Goal: Task Accomplishment & Management: Manage account settings

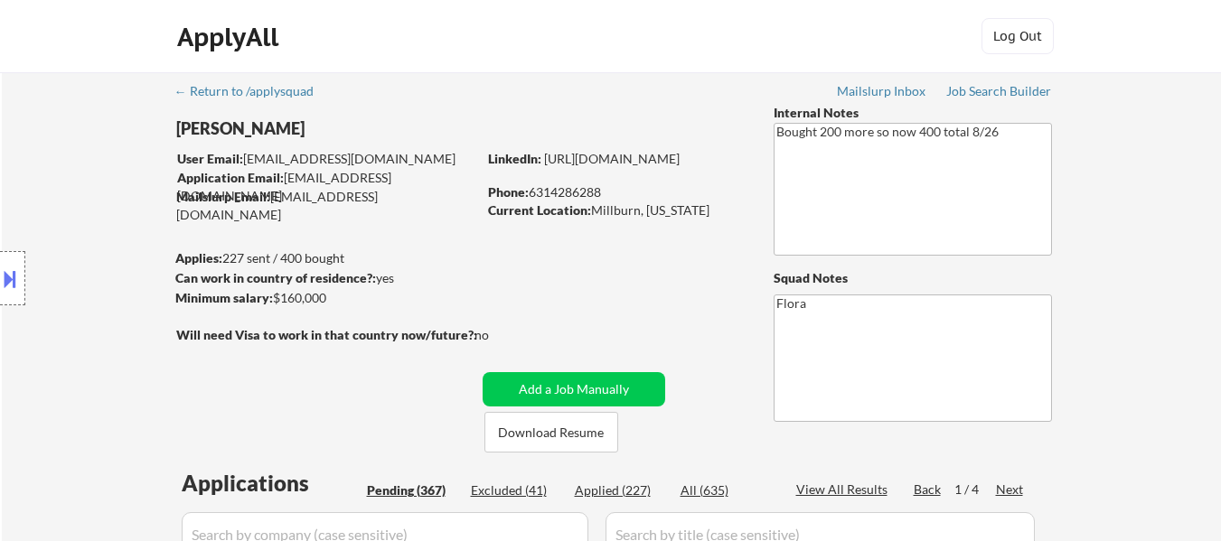
select select ""pending""
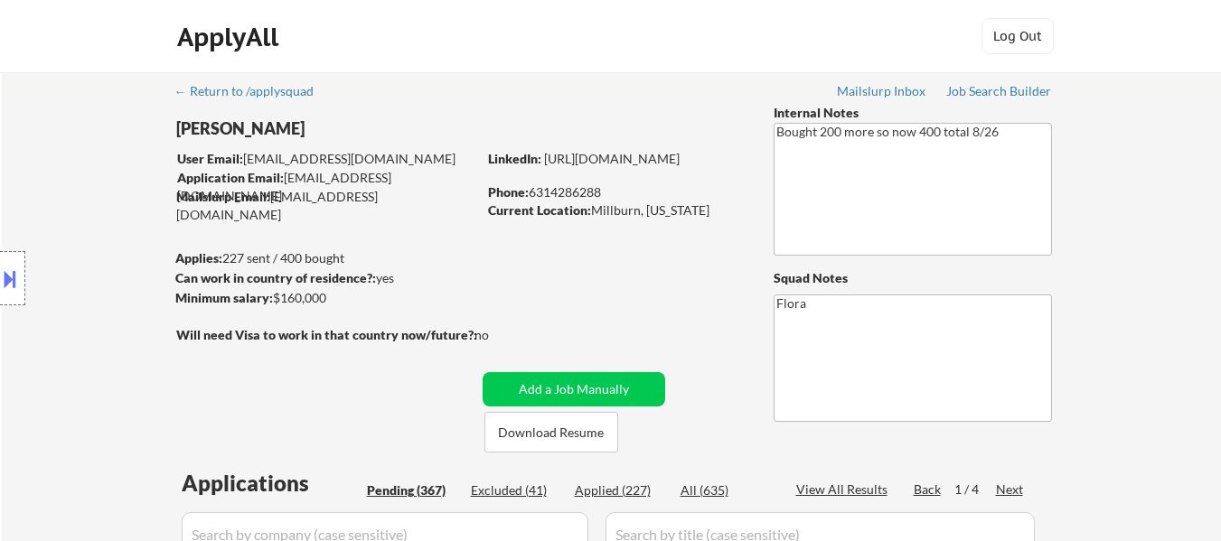
select select ""pending""
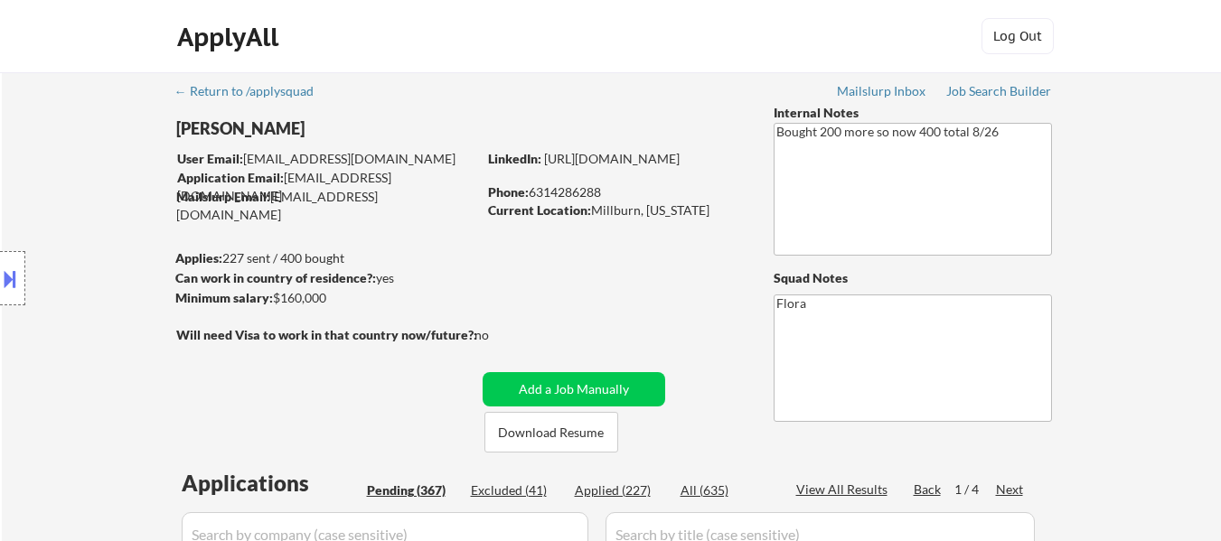
select select ""pending""
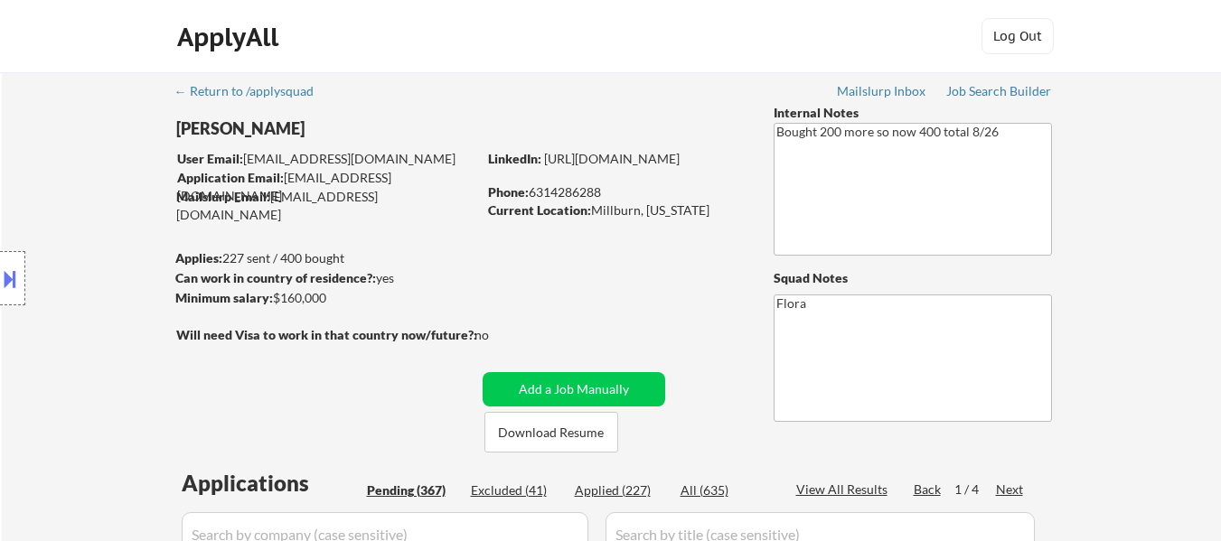
select select ""pending""
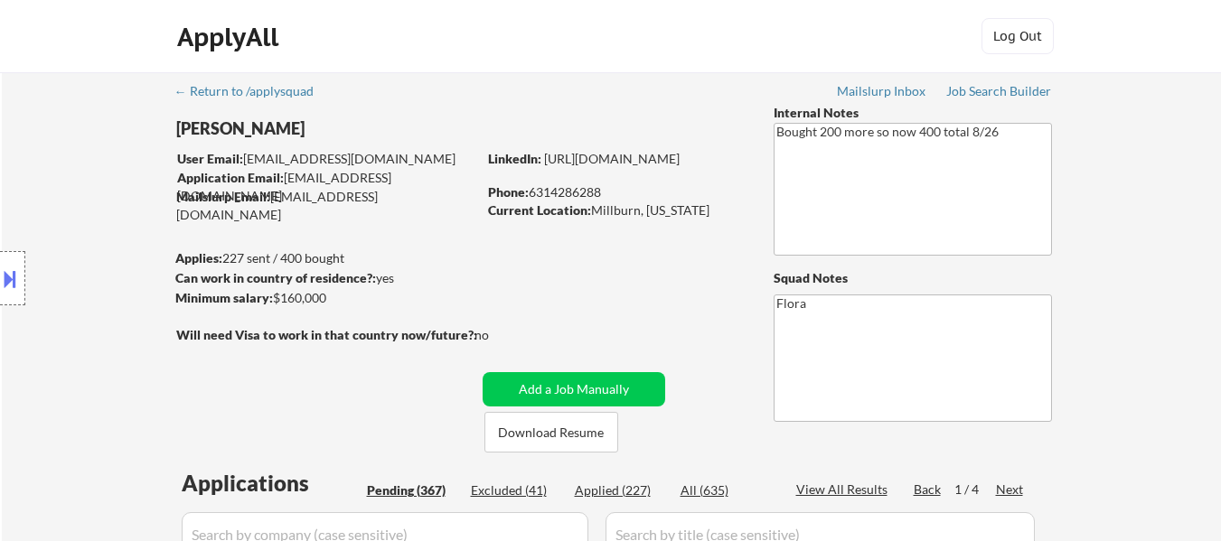
select select ""pending""
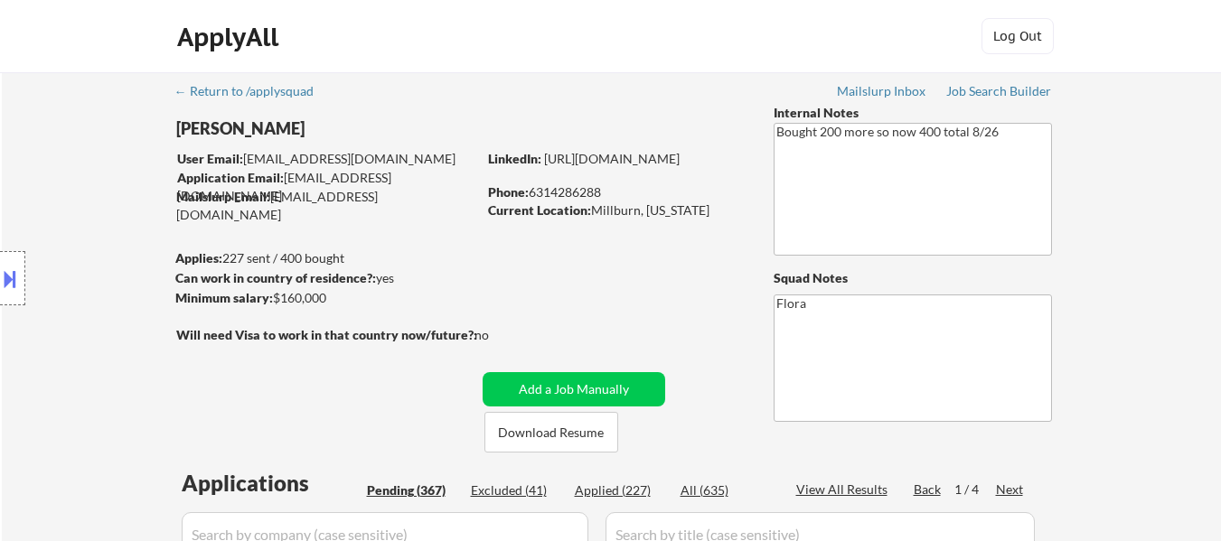
select select ""pending""
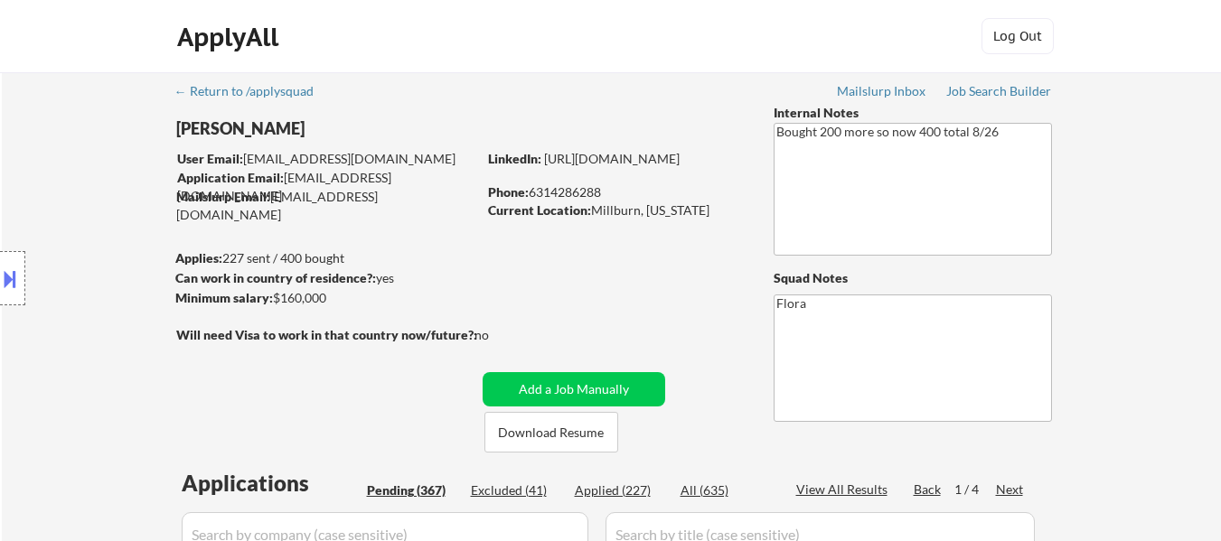
select select ""pending""
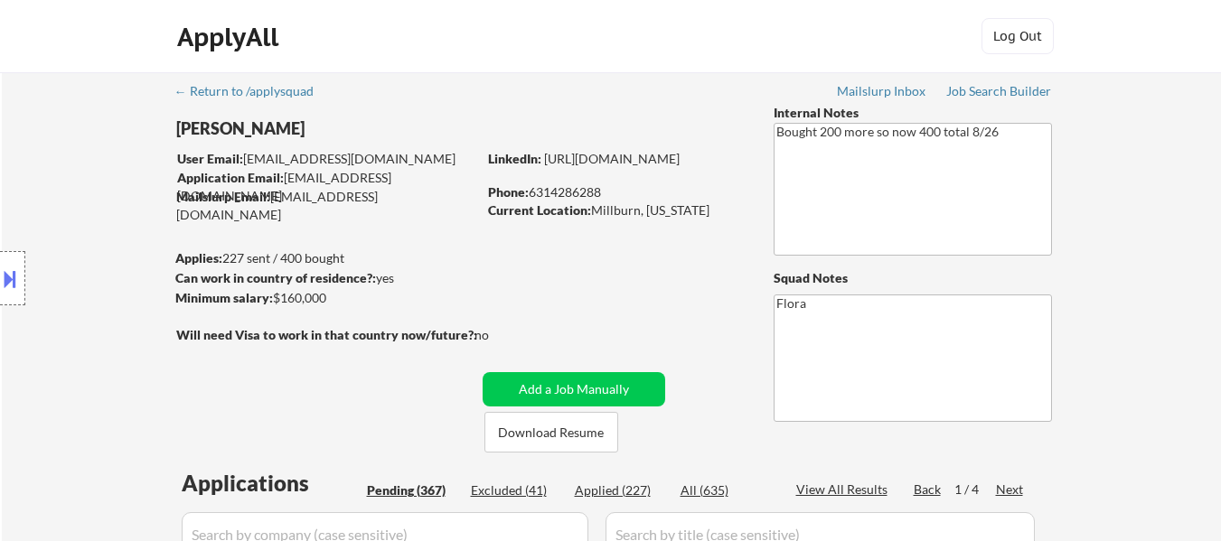
select select ""pending""
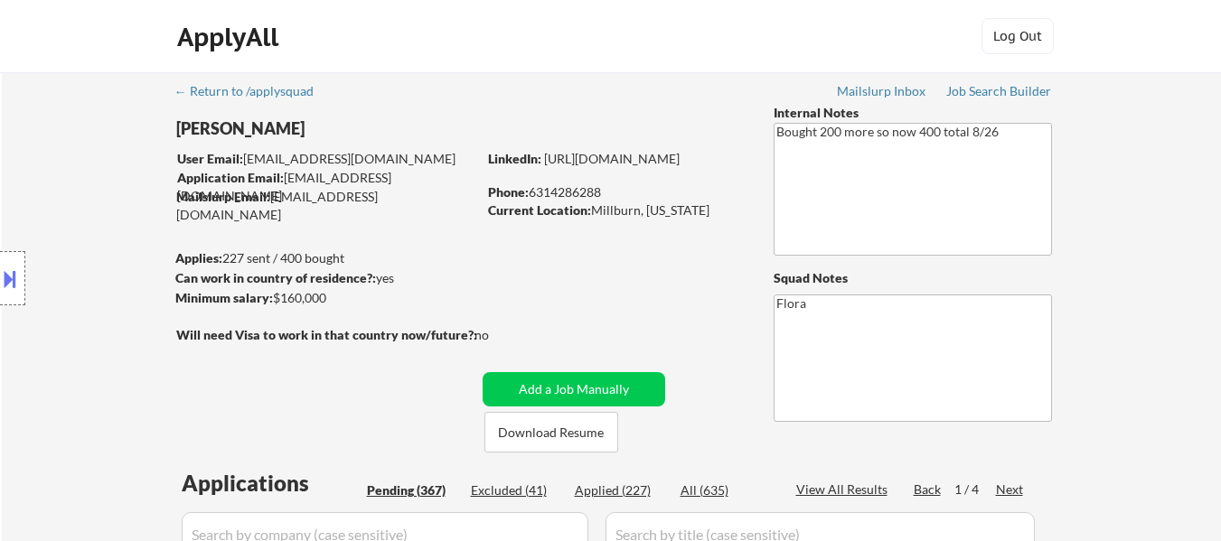
select select ""pending""
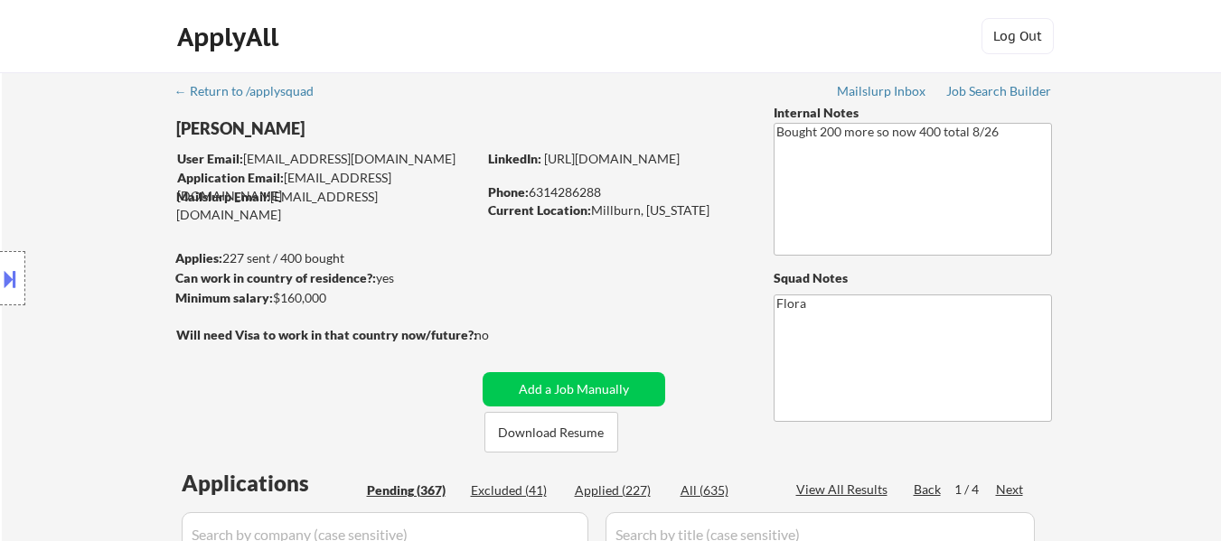
select select ""pending""
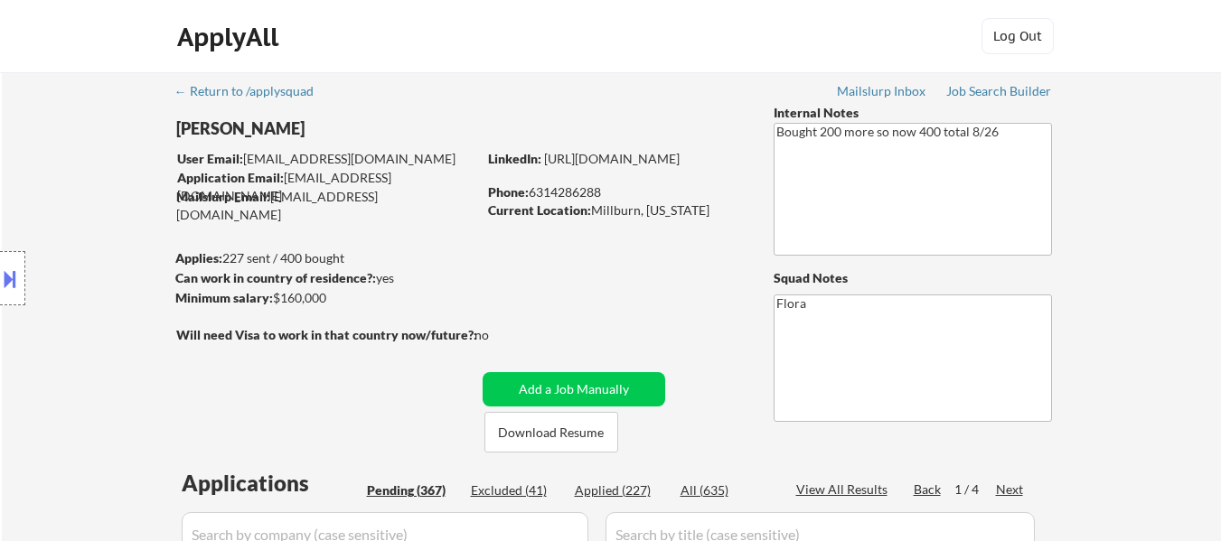
select select ""pending""
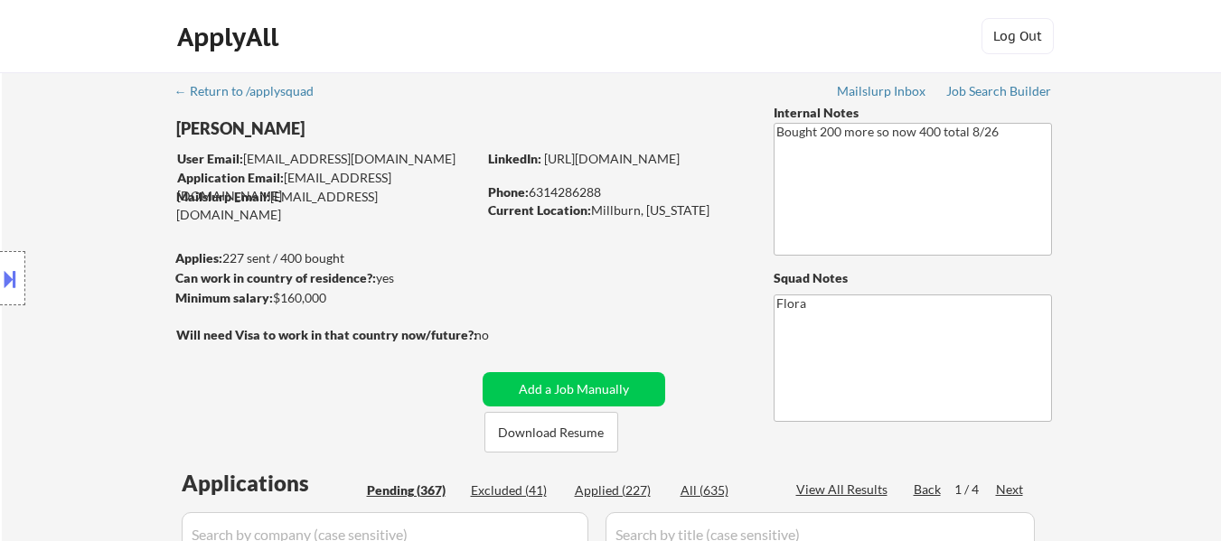
select select ""pending""
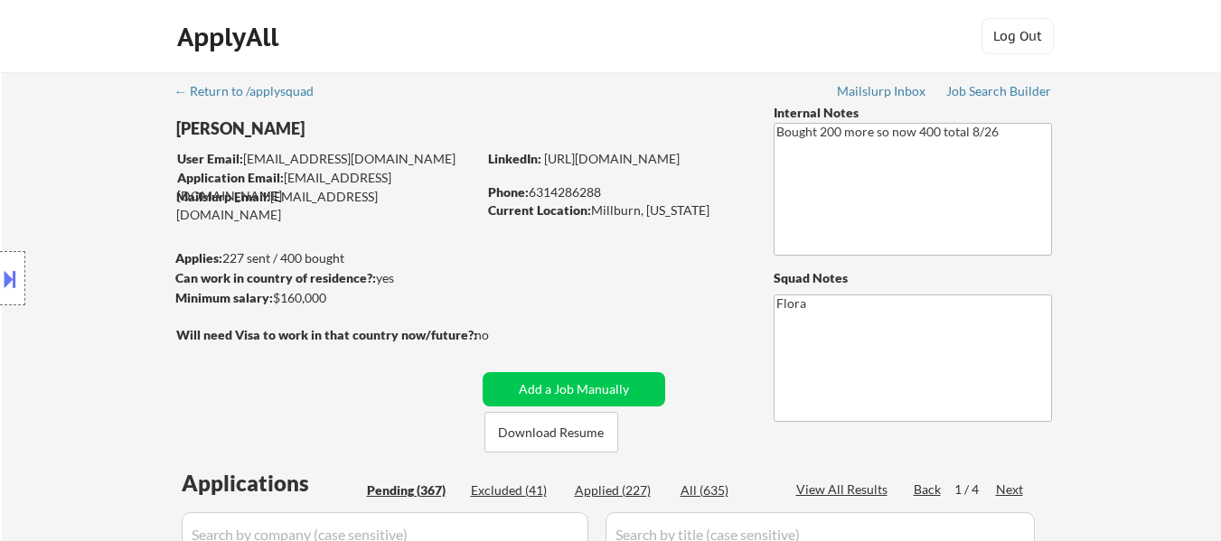
select select ""pending""
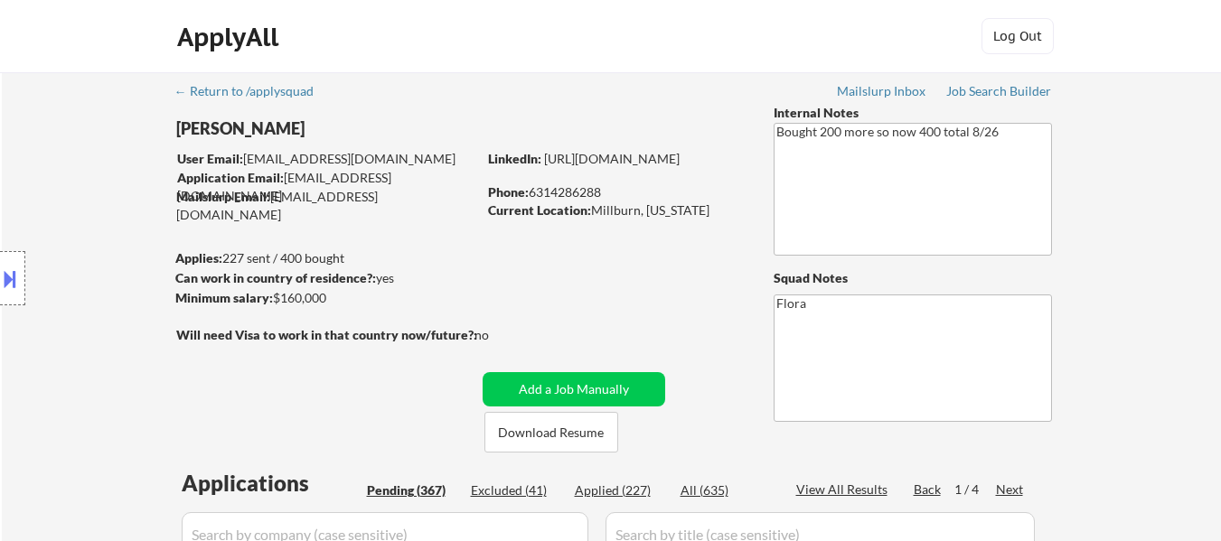
select select ""pending""
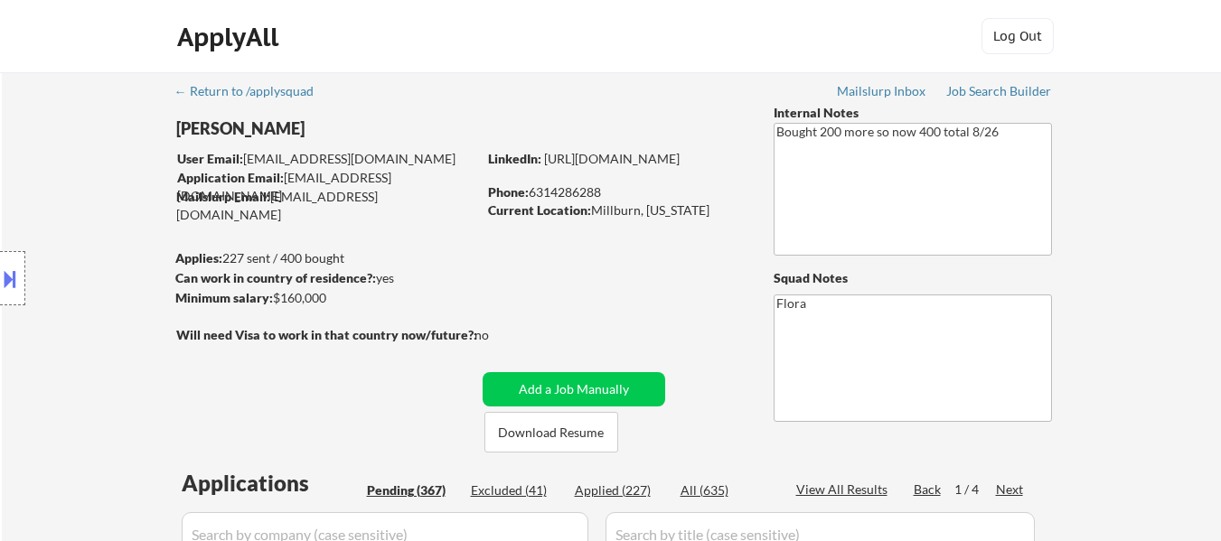
select select ""pending""
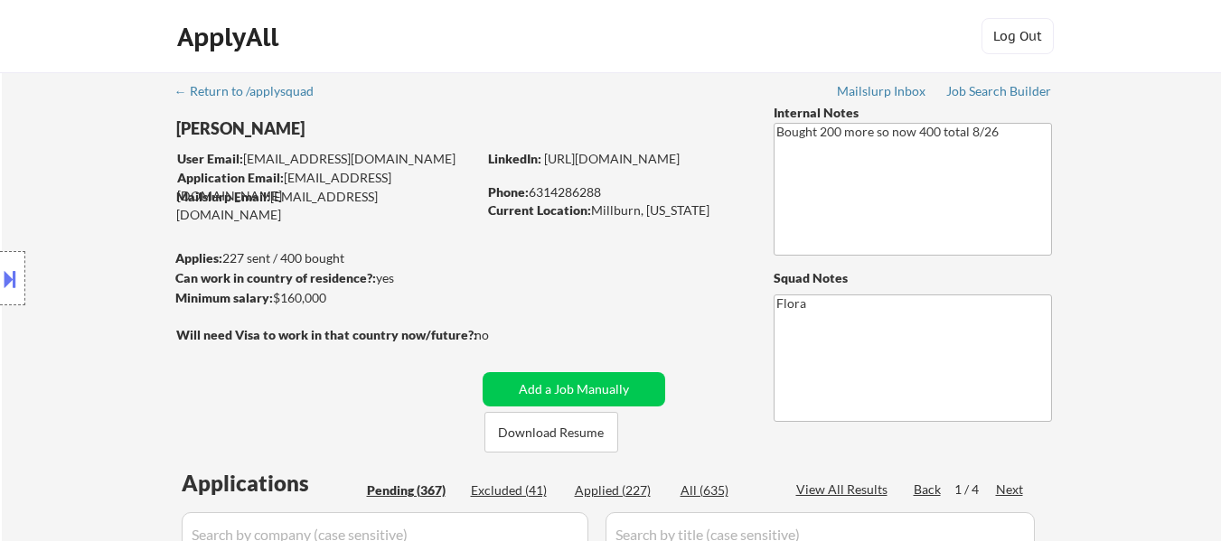
select select ""pending""
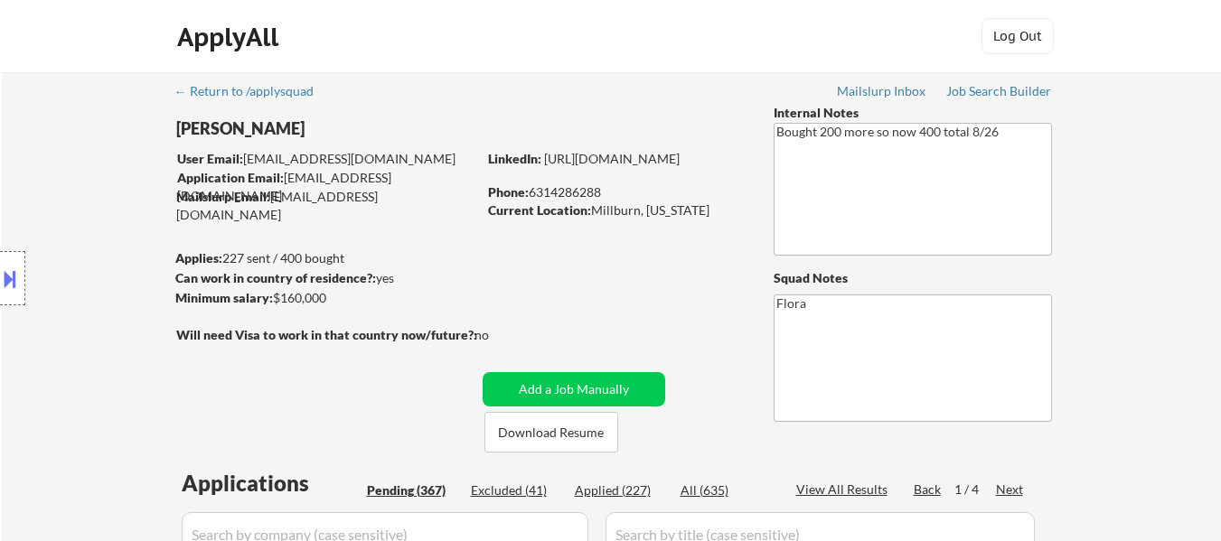
select select ""pending""
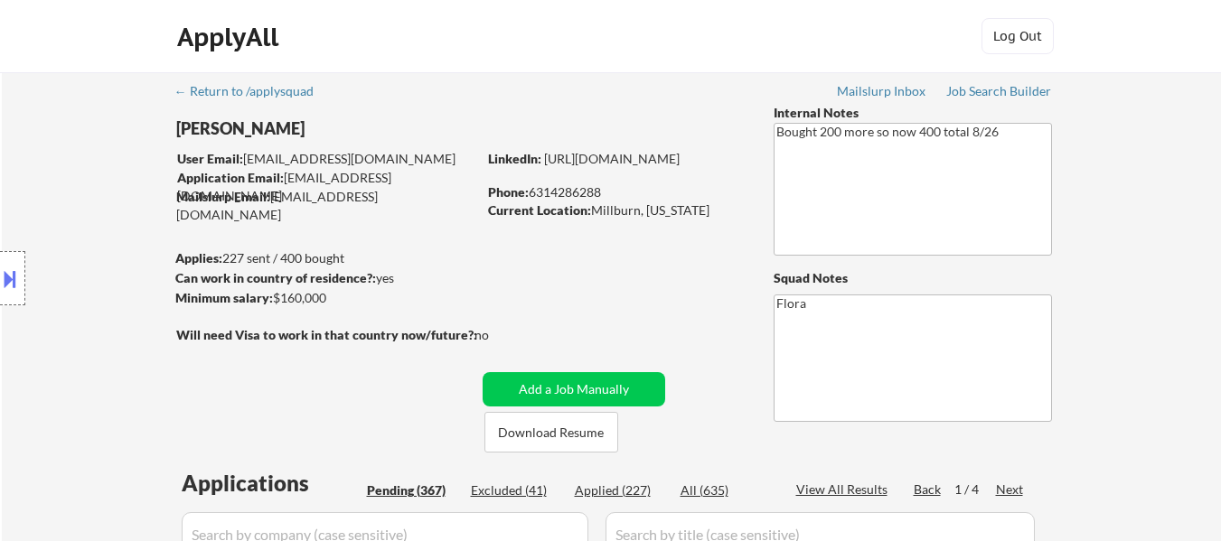
select select ""pending""
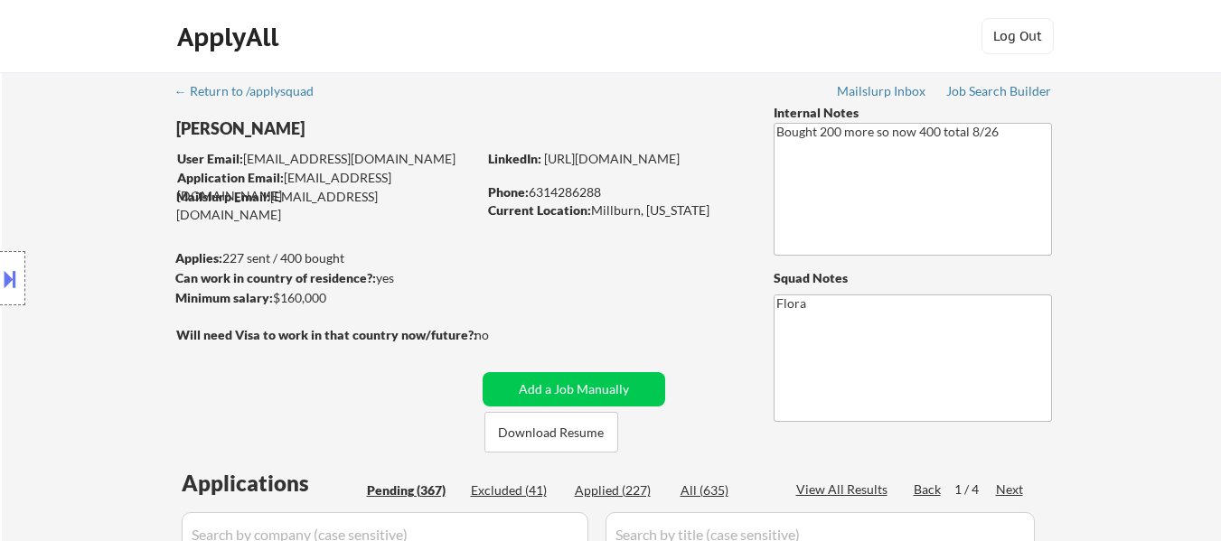
select select ""pending""
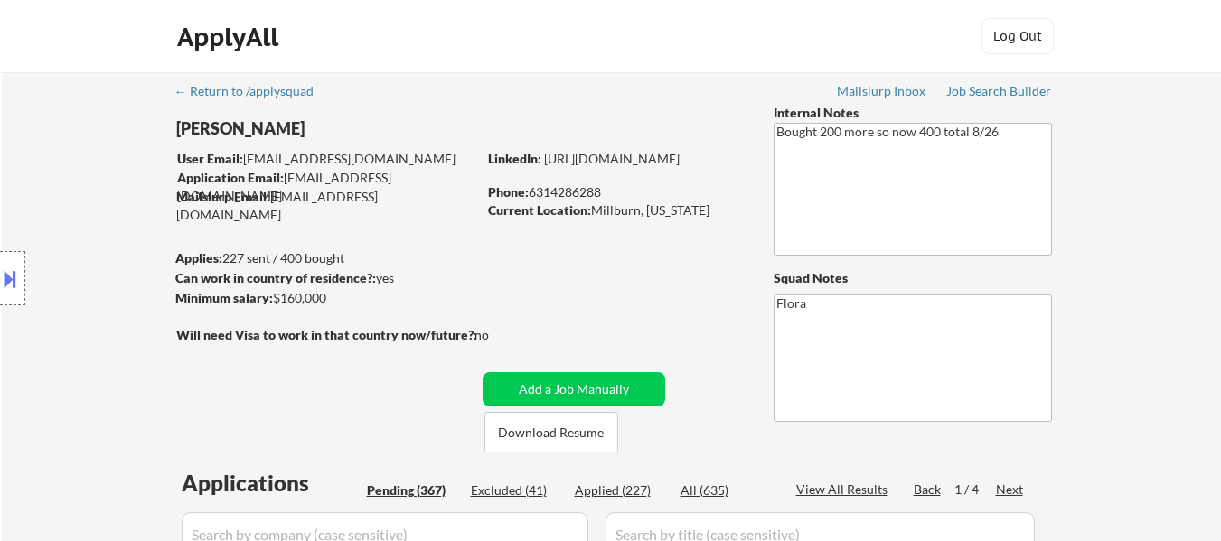
select select ""pending""
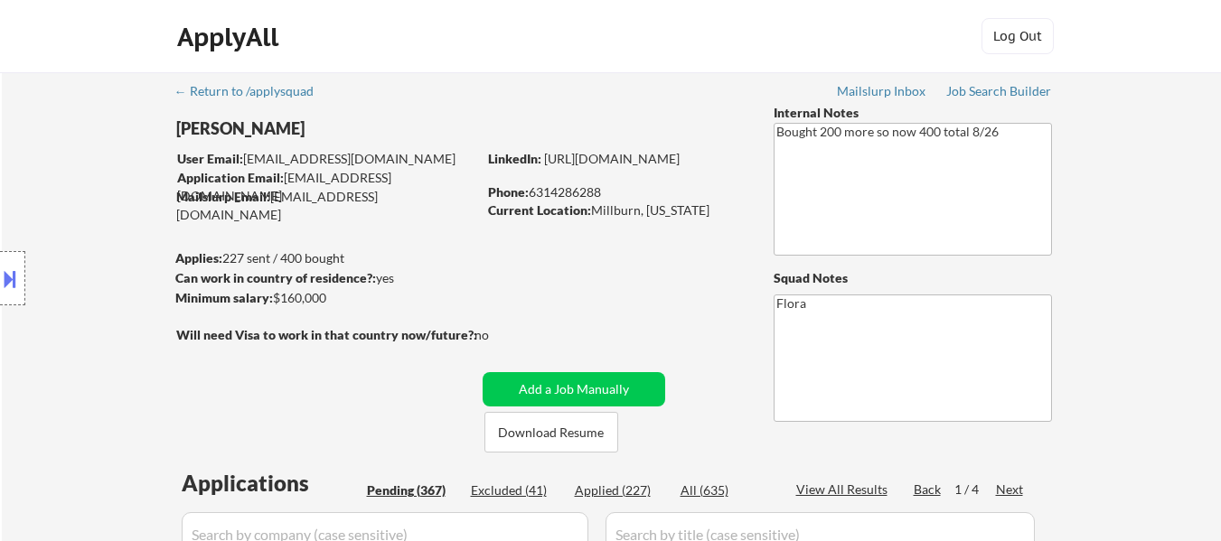
scroll to position [2131, 0]
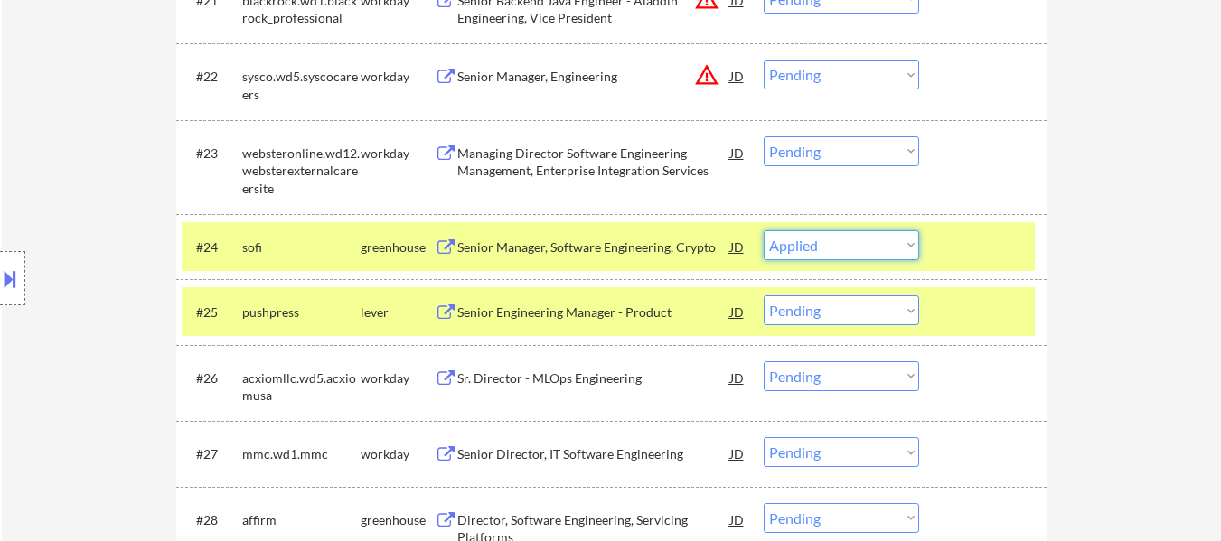
click at [764, 230] on select "Choose an option... Pending Applied Excluded (Questions) Excluded (Expired) Exc…" at bounding box center [841, 245] width 155 height 30
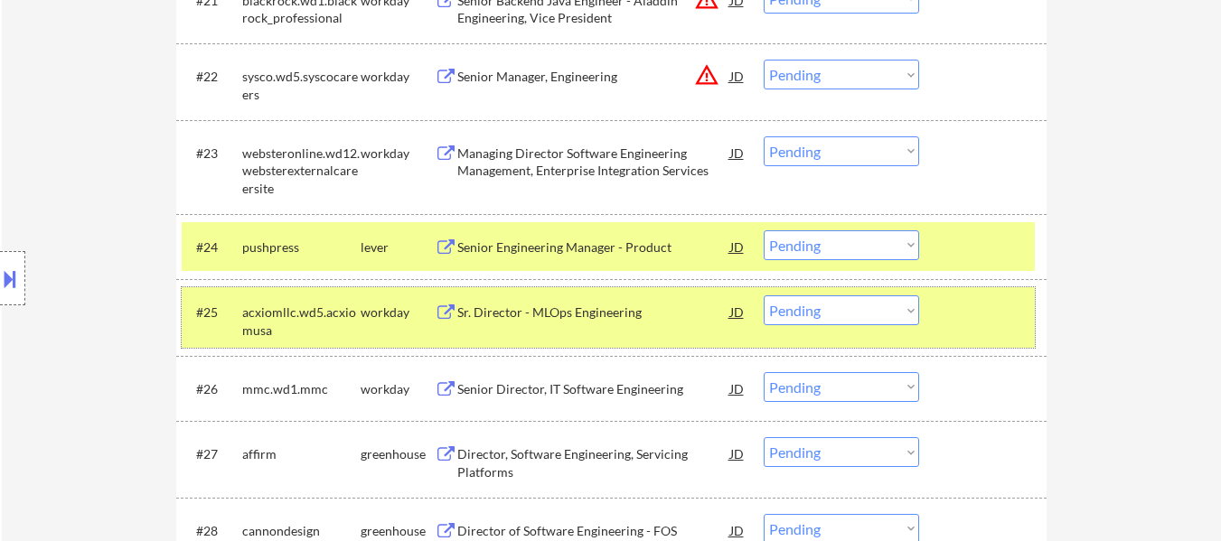
click at [965, 316] on div at bounding box center [985, 312] width 80 height 33
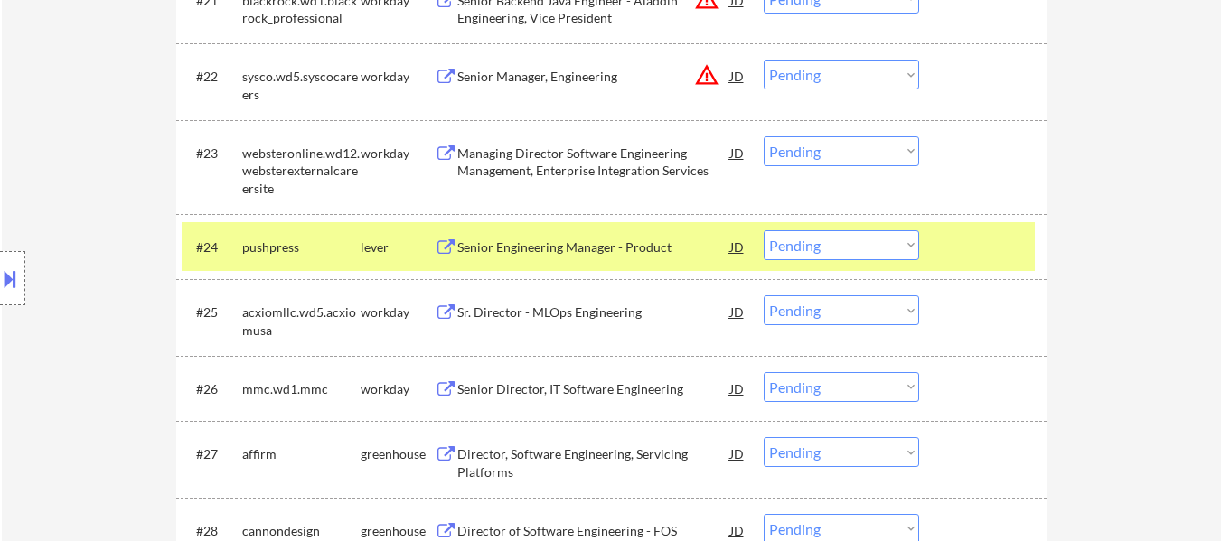
click at [587, 515] on div "Director of Software Engineering - FOS" at bounding box center [593, 530] width 273 height 33
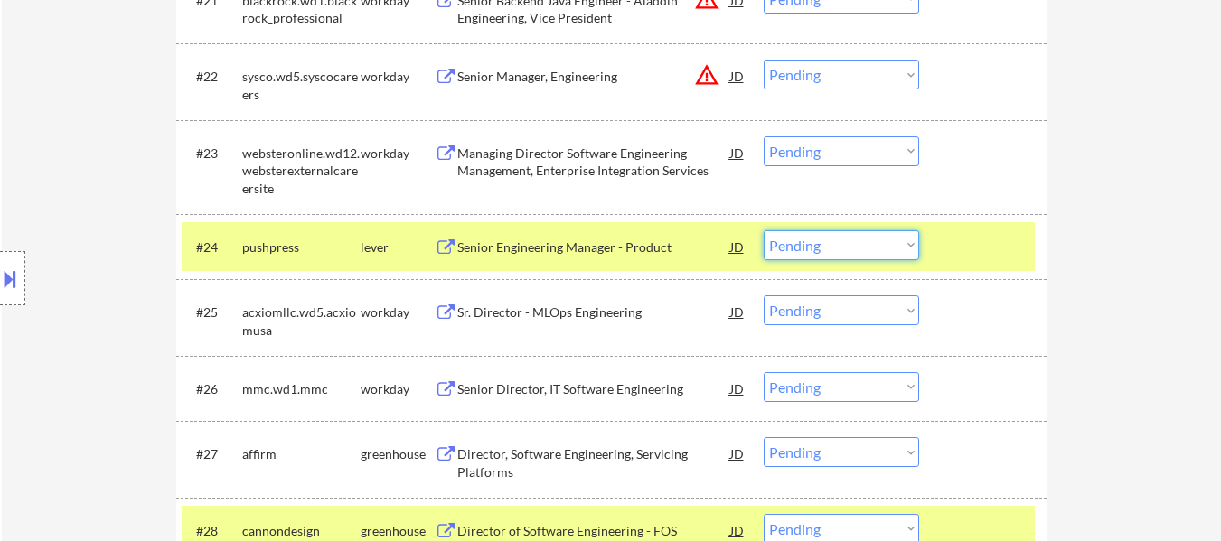
click at [817, 246] on select "Choose an option... Pending Applied Excluded (Questions) Excluded (Expired) Exc…" at bounding box center [841, 245] width 155 height 30
click at [764, 230] on select "Choose an option... Pending Applied Excluded (Questions) Excluded (Expired) Exc…" at bounding box center [841, 245] width 155 height 30
select select ""pending""
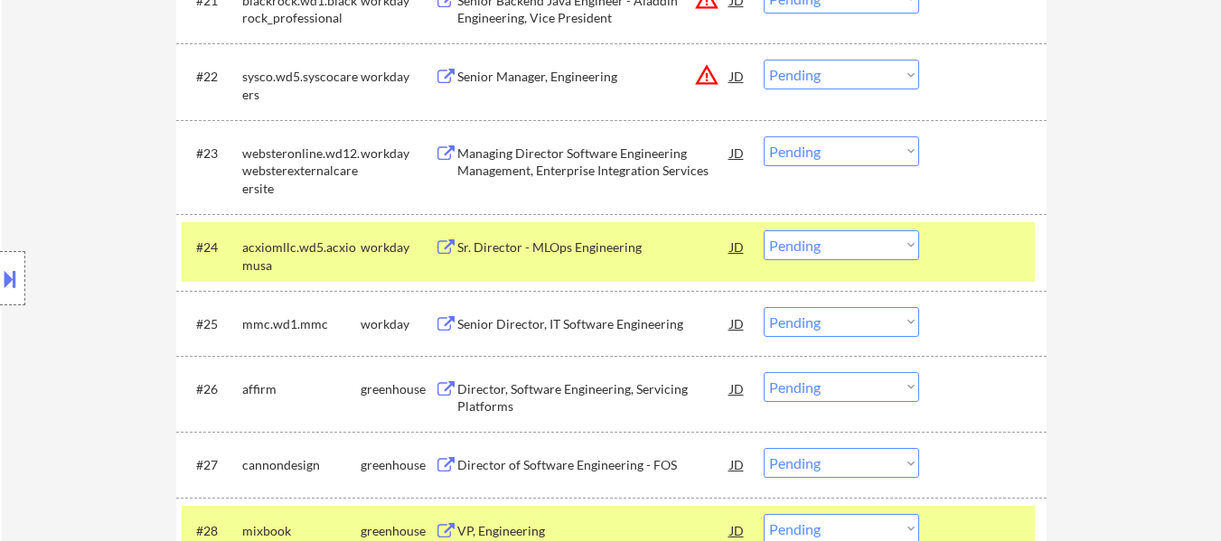
click at [980, 267] on div "#24 acxiomllc.wd5.acxiomusa workday Sr. Director - MLOps Engineering JD Choose …" at bounding box center [608, 252] width 853 height 60
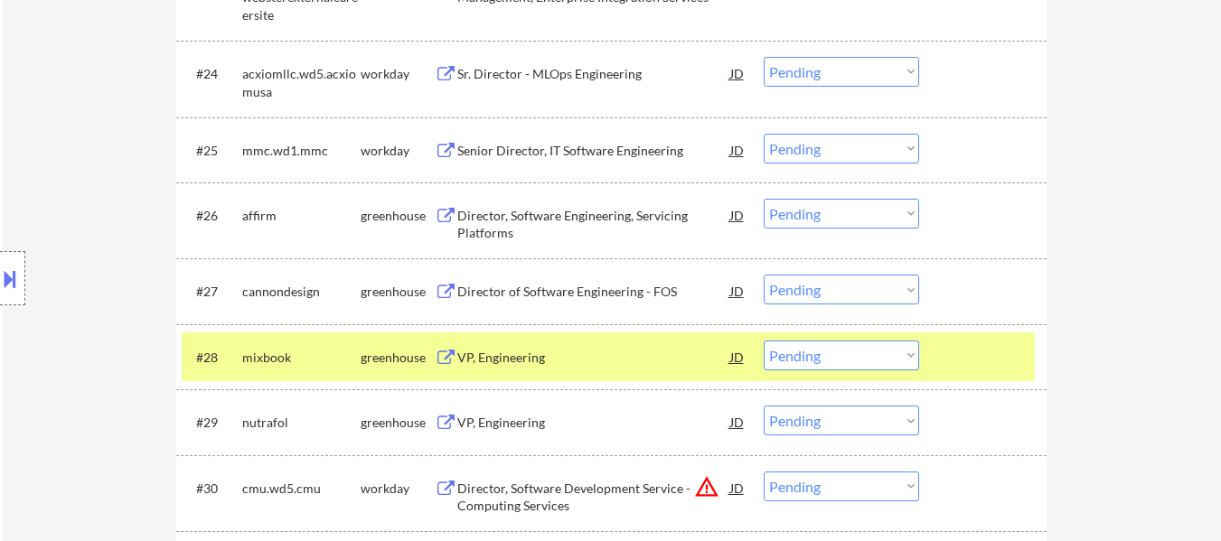
scroll to position [2312, 0]
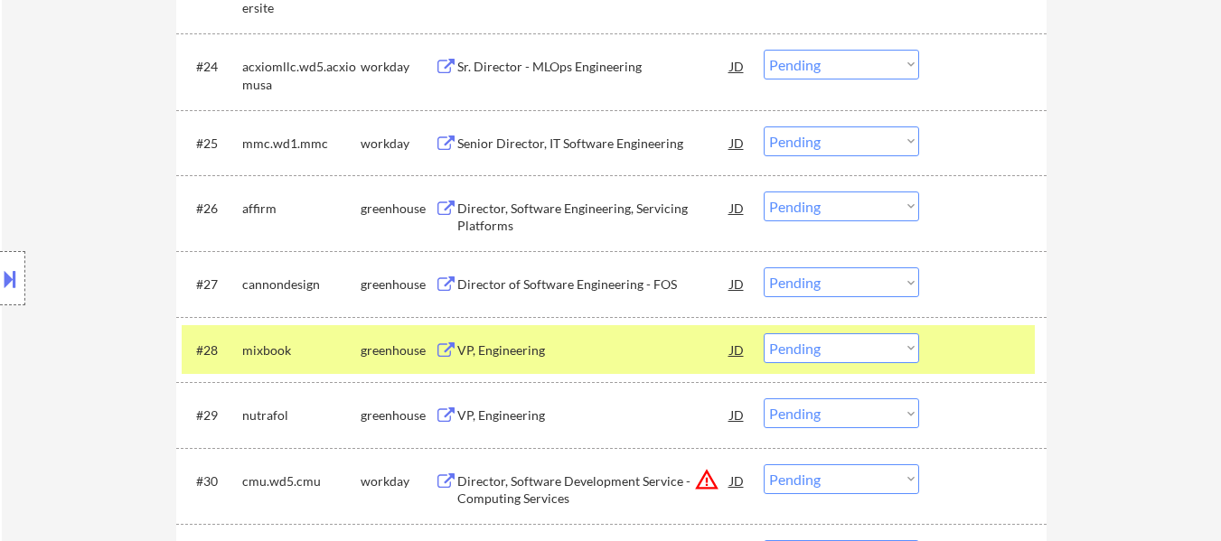
click at [977, 334] on div at bounding box center [985, 350] width 80 height 33
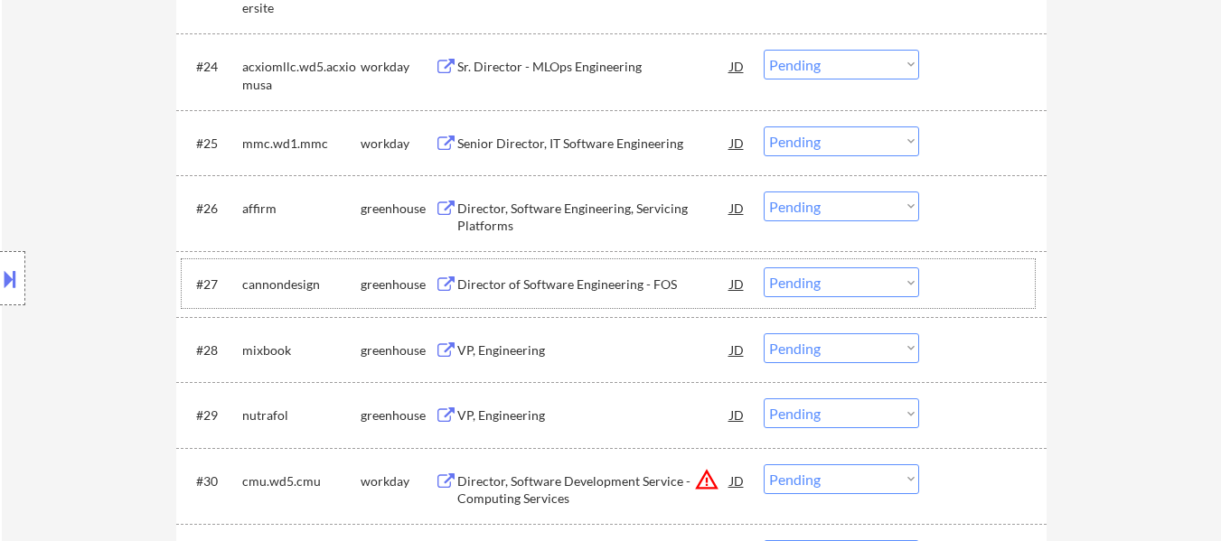
click at [976, 277] on div at bounding box center [985, 284] width 80 height 33
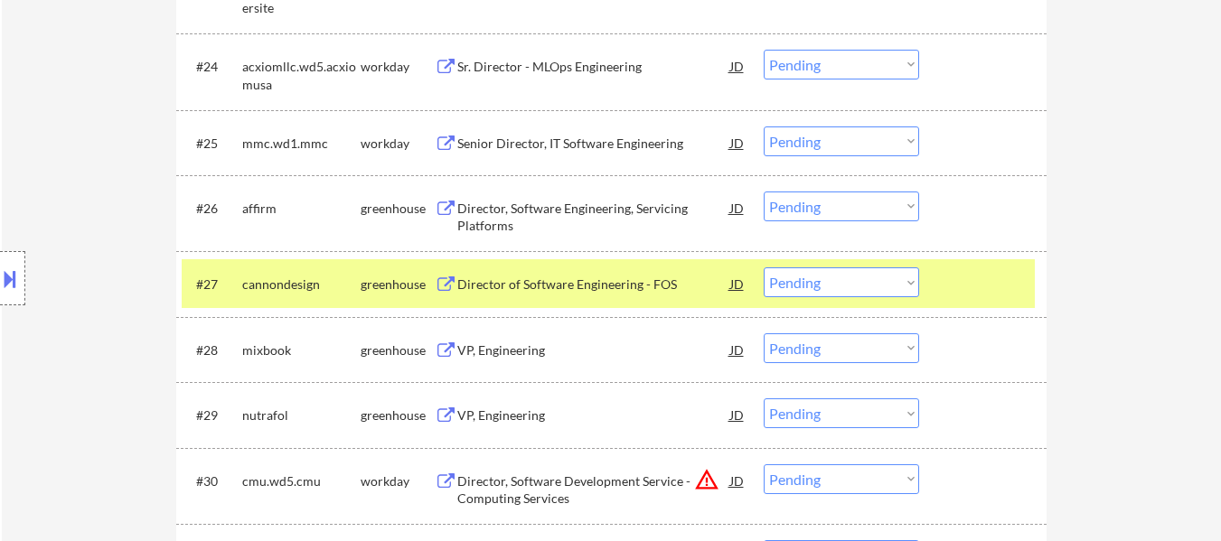
click at [520, 349] on div "VP, Engineering" at bounding box center [593, 351] width 273 height 18
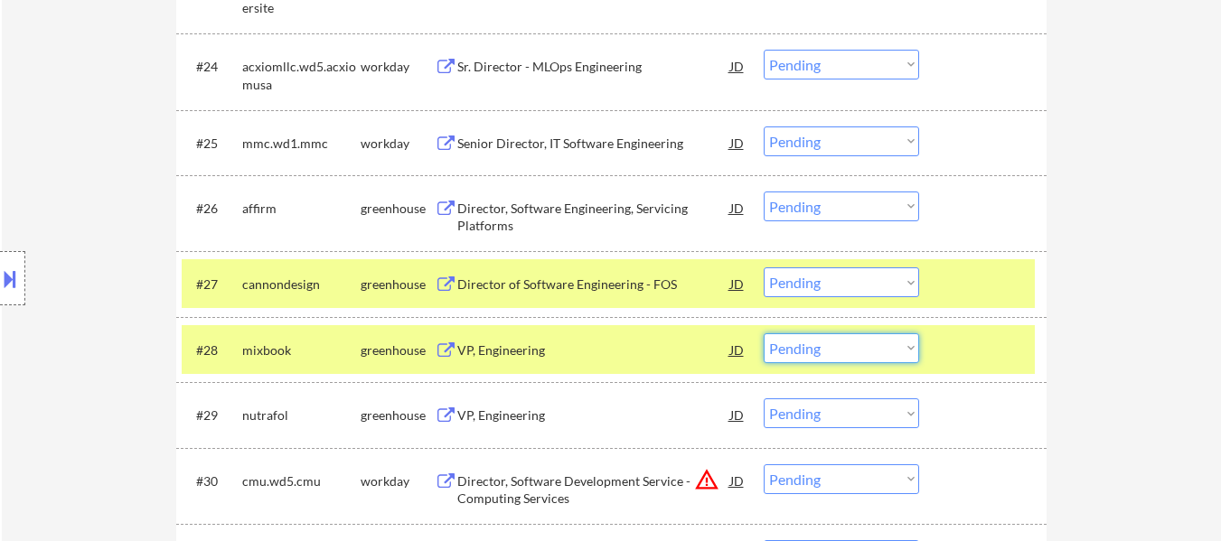
click at [861, 349] on select "Choose an option... Pending Applied Excluded (Questions) Excluded (Expired) Exc…" at bounding box center [841, 349] width 155 height 30
click at [764, 334] on select "Choose an option... Pending Applied Excluded (Questions) Excluded (Expired) Exc…" at bounding box center [841, 349] width 155 height 30
select select ""pending""
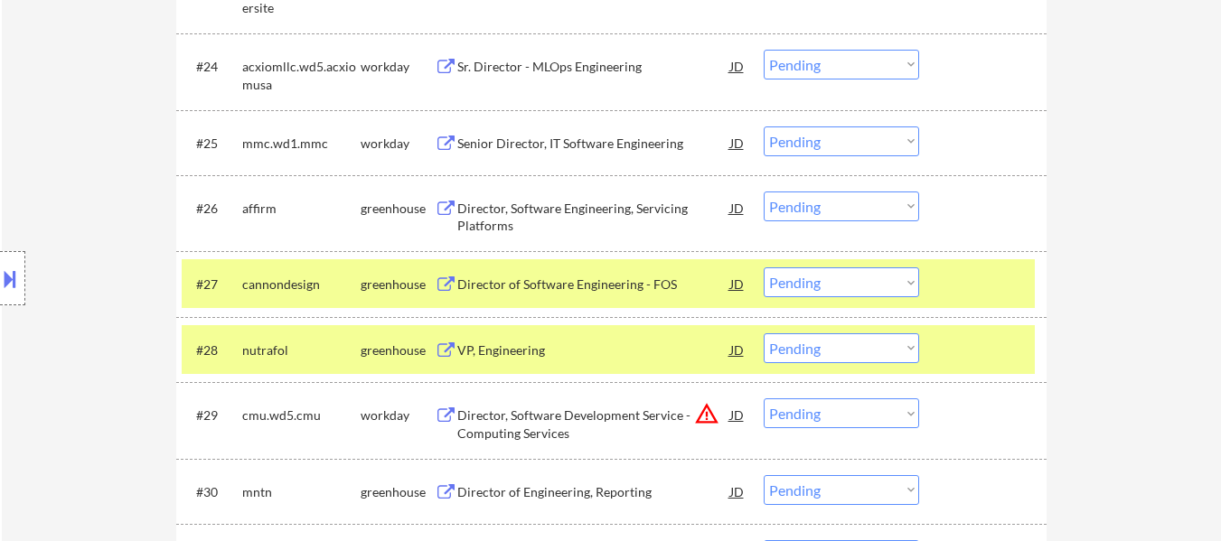
click at [968, 334] on div at bounding box center [985, 350] width 80 height 33
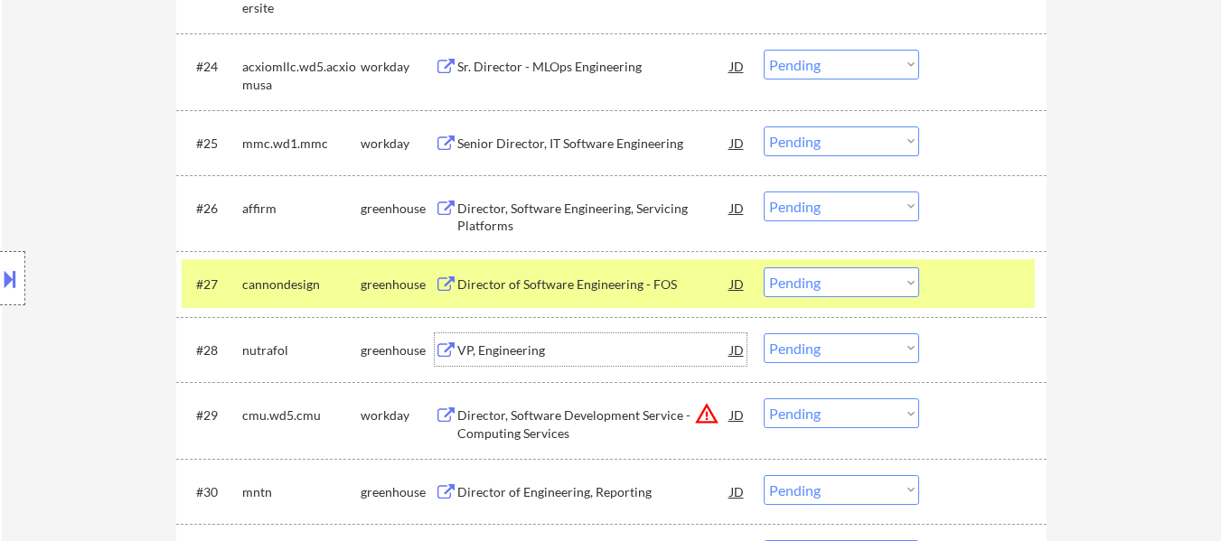
click at [544, 343] on div "VP, Engineering" at bounding box center [593, 351] width 273 height 18
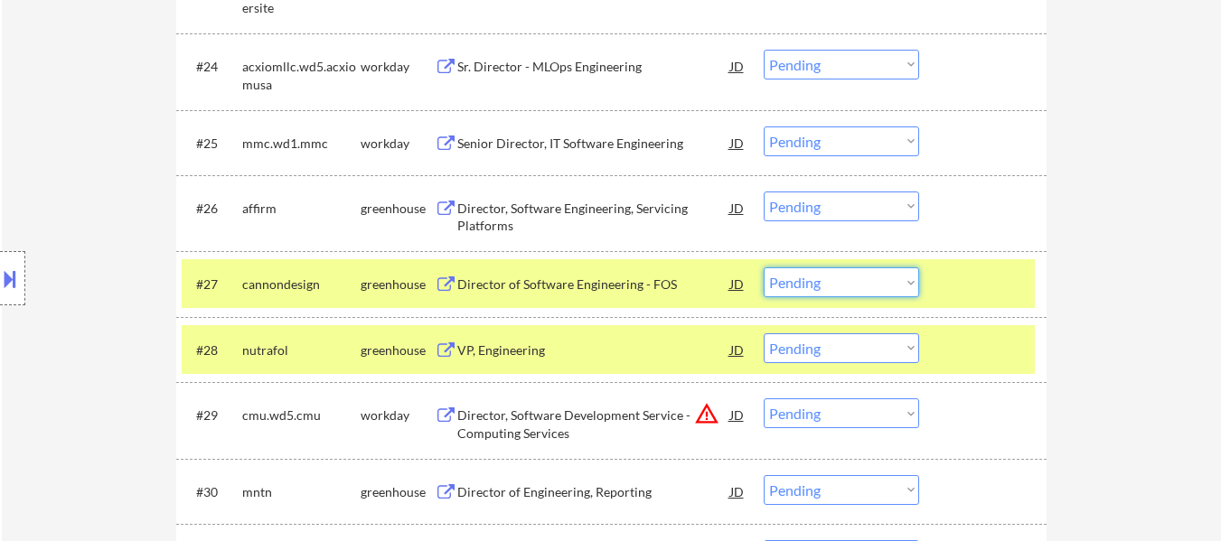
click at [820, 276] on select "Choose an option... Pending Applied Excluded (Questions) Excluded (Expired) Exc…" at bounding box center [841, 283] width 155 height 30
click at [764, 268] on select "Choose an option... Pending Applied Excluded (Questions) Excluded (Expired) Exc…" at bounding box center [841, 283] width 155 height 30
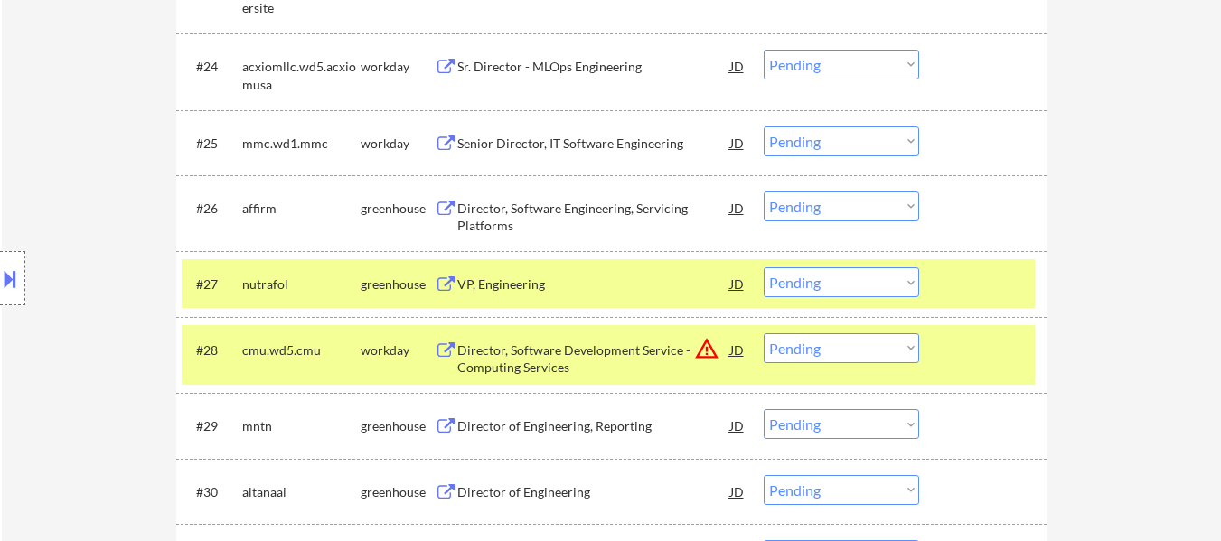
click at [953, 343] on div at bounding box center [985, 350] width 80 height 33
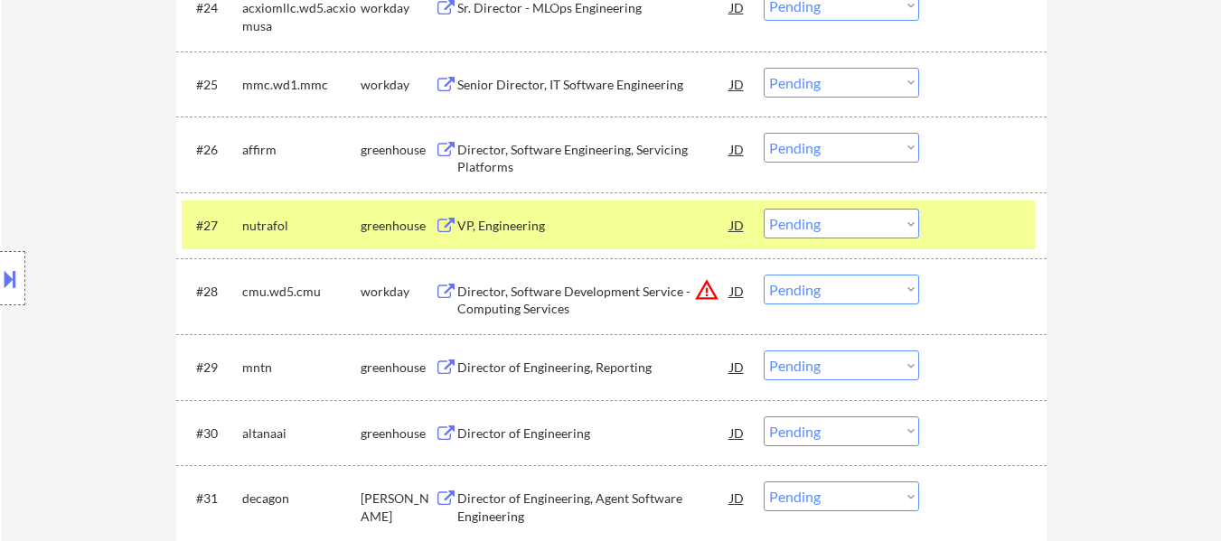
scroll to position [2402, 0]
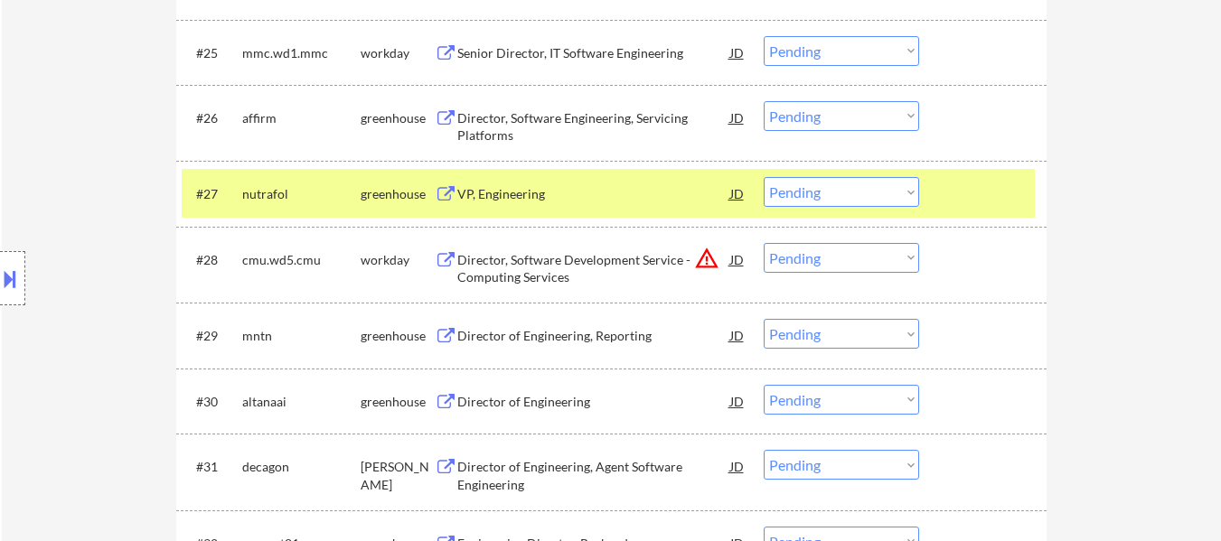
click at [584, 332] on div "Director of Engineering, Reporting" at bounding box center [593, 336] width 273 height 18
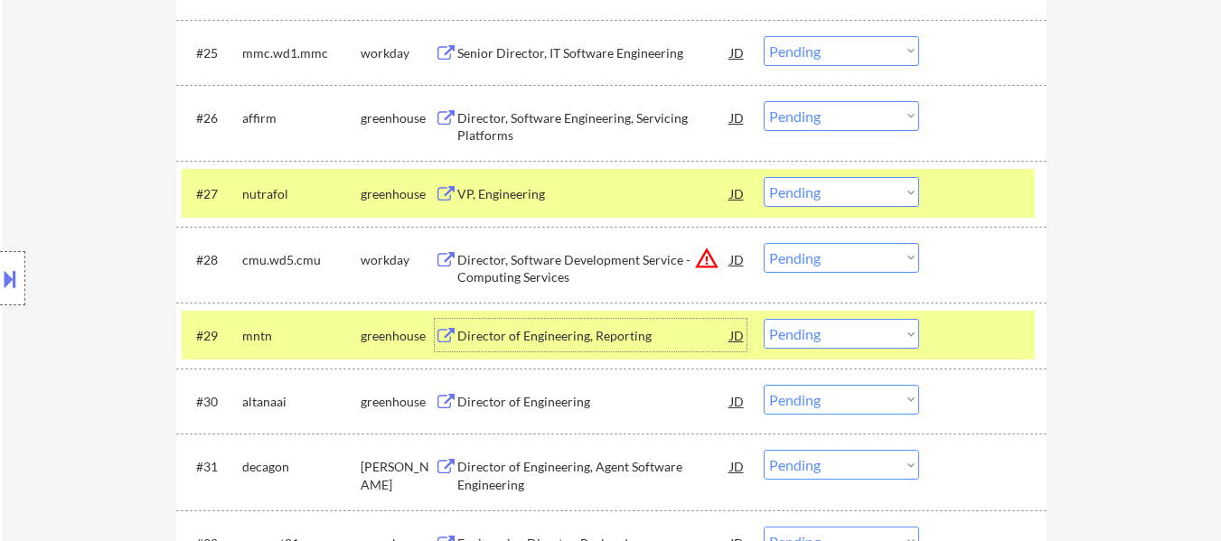
click at [822, 194] on select "Choose an option... Pending Applied Excluded (Questions) Excluded (Expired) Exc…" at bounding box center [841, 192] width 155 height 30
click at [764, 177] on select "Choose an option... Pending Applied Excluded (Questions) Excluded (Expired) Exc…" at bounding box center [841, 192] width 155 height 30
select select ""pending""
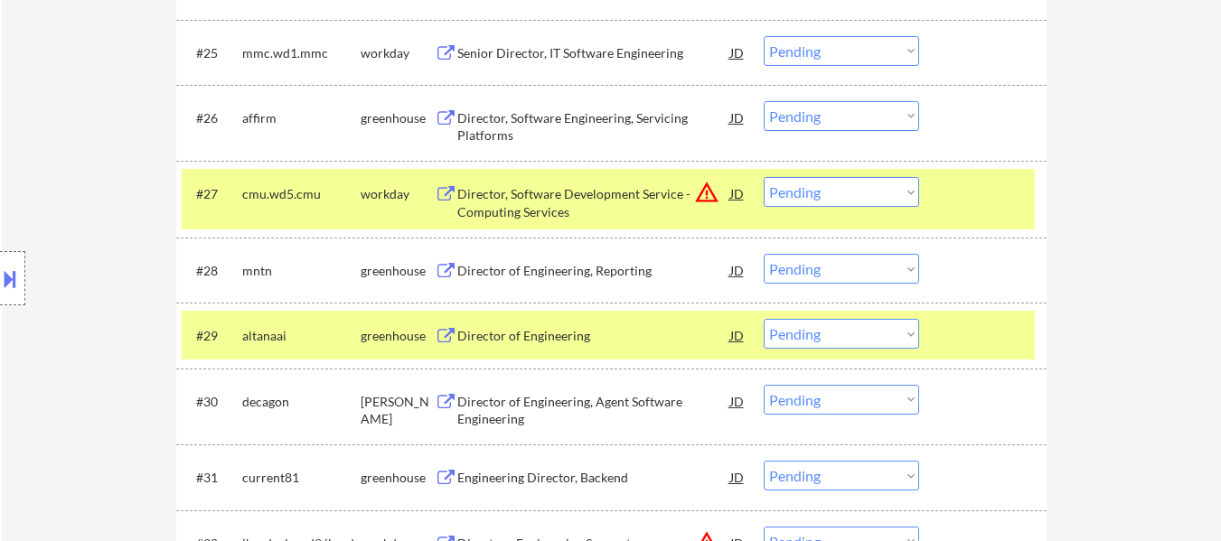
click at [954, 213] on div "#27 cmu.wd5.cmu workday Director, Software Development Service - Computing Serv…" at bounding box center [608, 199] width 853 height 60
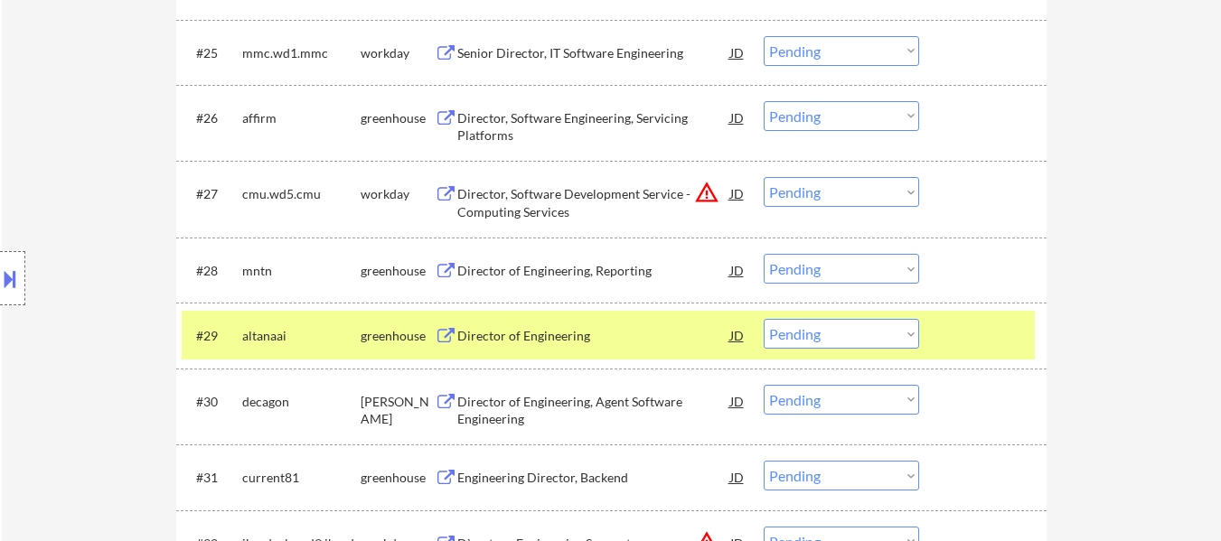
click at [973, 321] on div at bounding box center [985, 335] width 80 height 33
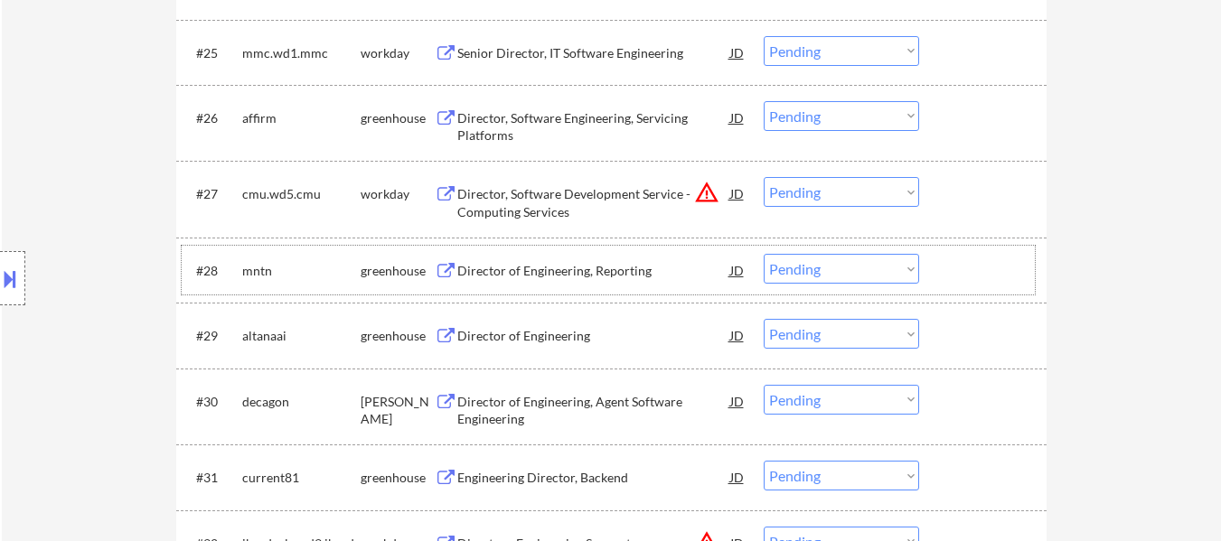
click at [962, 268] on div at bounding box center [985, 270] width 80 height 33
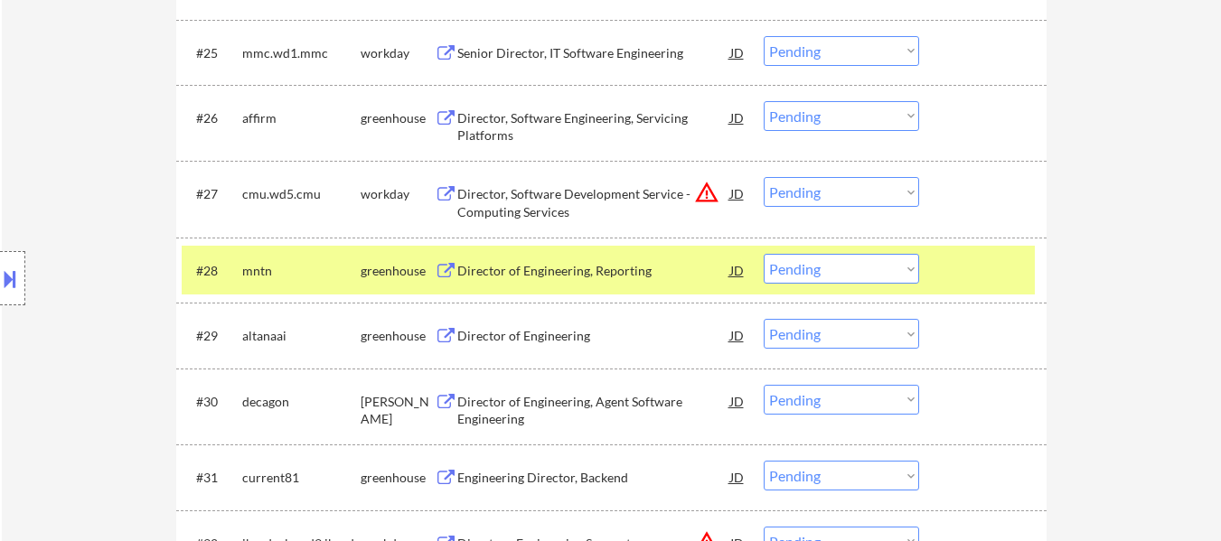
click at [568, 333] on div "Director of Engineering" at bounding box center [593, 336] width 273 height 18
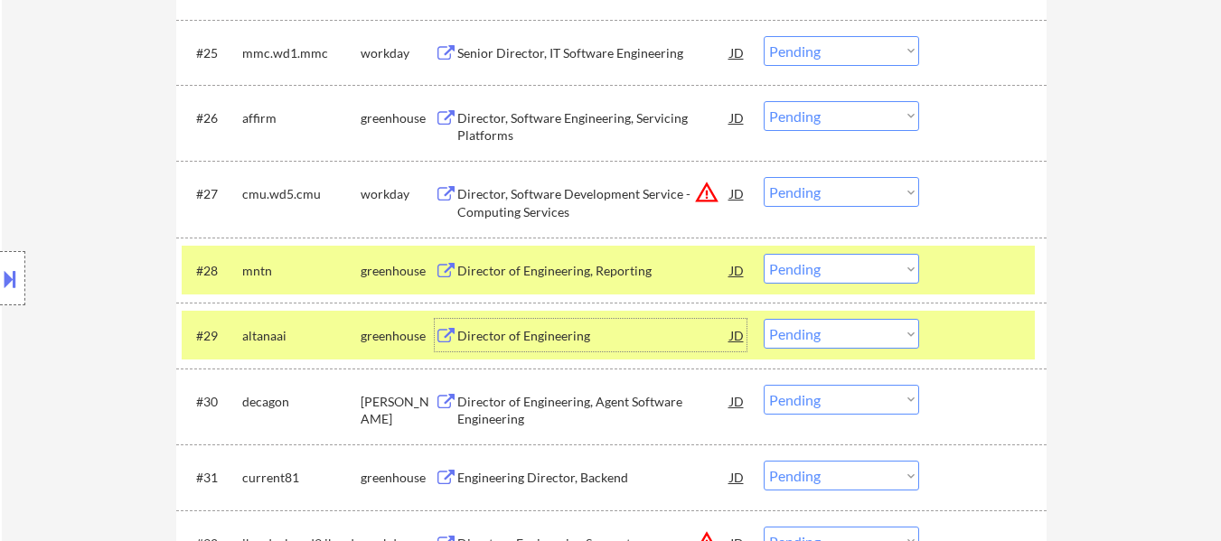
click at [861, 272] on select "Choose an option... Pending Applied Excluded (Questions) Excluded (Expired) Exc…" at bounding box center [841, 269] width 155 height 30
click at [764, 254] on select "Choose an option... Pending Applied Excluded (Questions) Excluded (Expired) Exc…" at bounding box center [841, 269] width 155 height 30
select select ""pending""
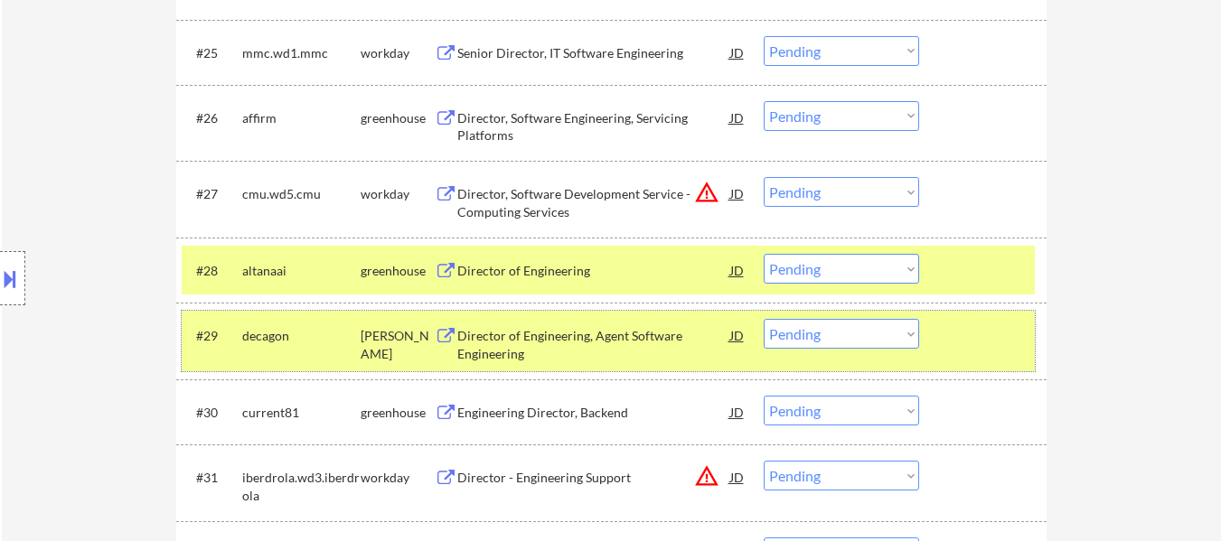
click at [975, 327] on div at bounding box center [985, 335] width 80 height 33
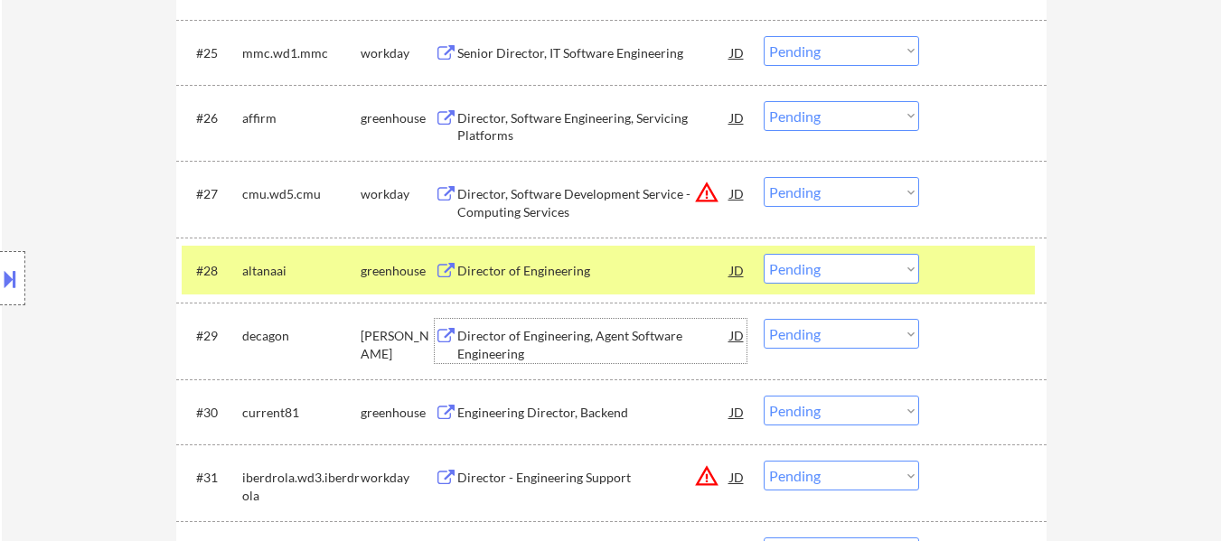
click at [640, 340] on div "Director of Engineering, Agent Software Engineering" at bounding box center [593, 344] width 273 height 35
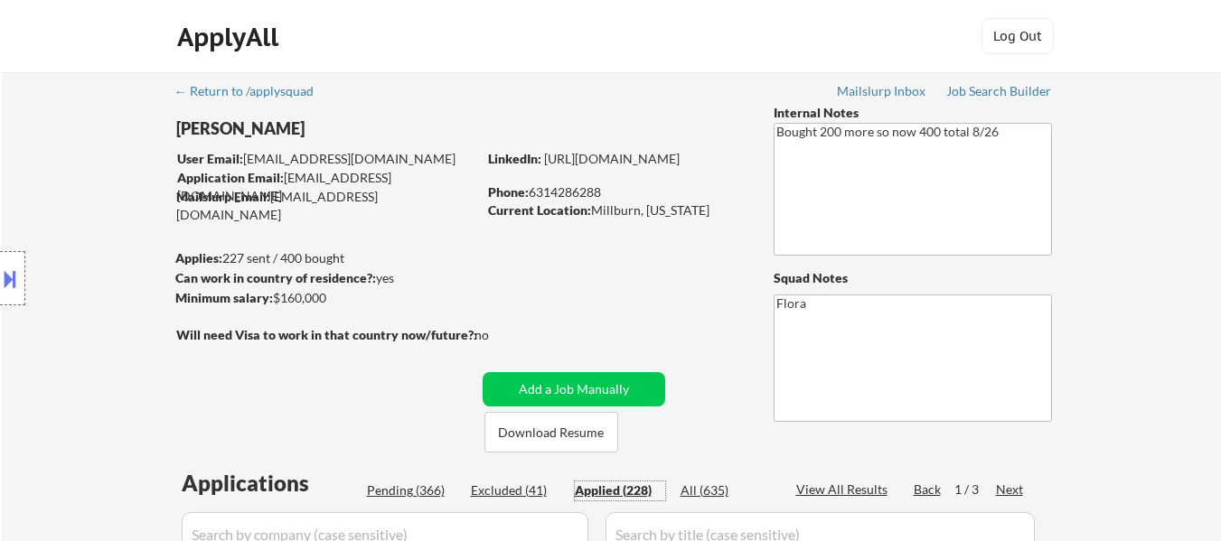
select select ""applied""
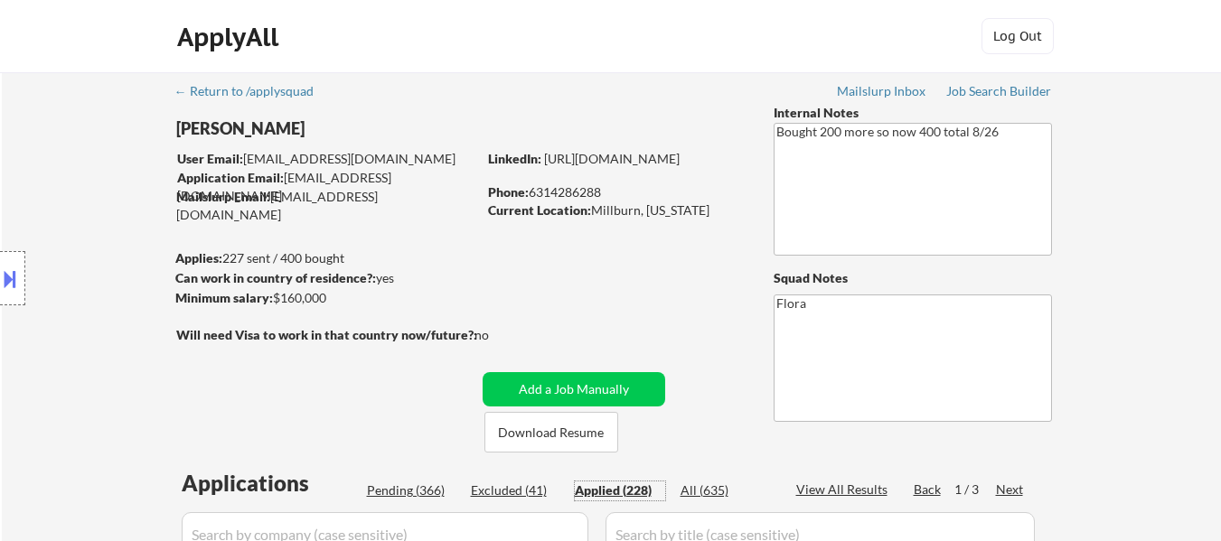
select select ""applied""
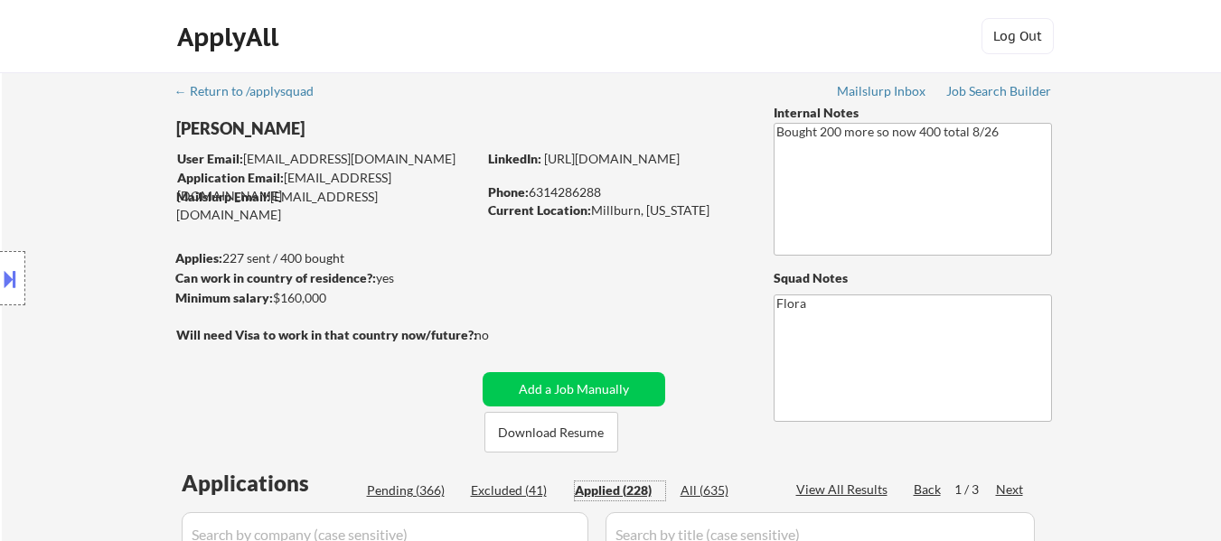
select select ""applied""
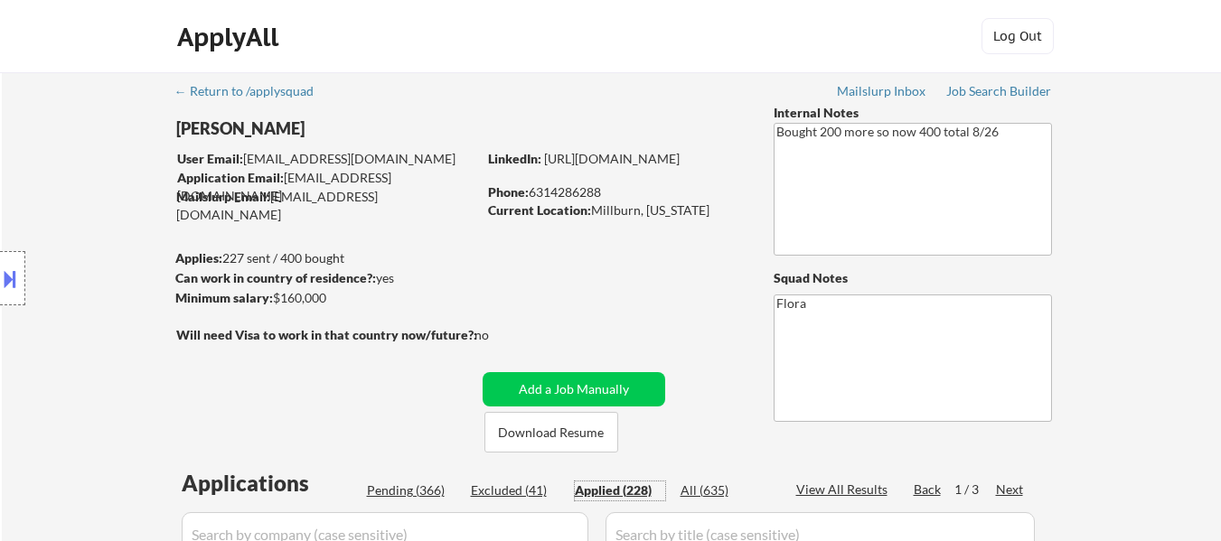
select select ""applied""
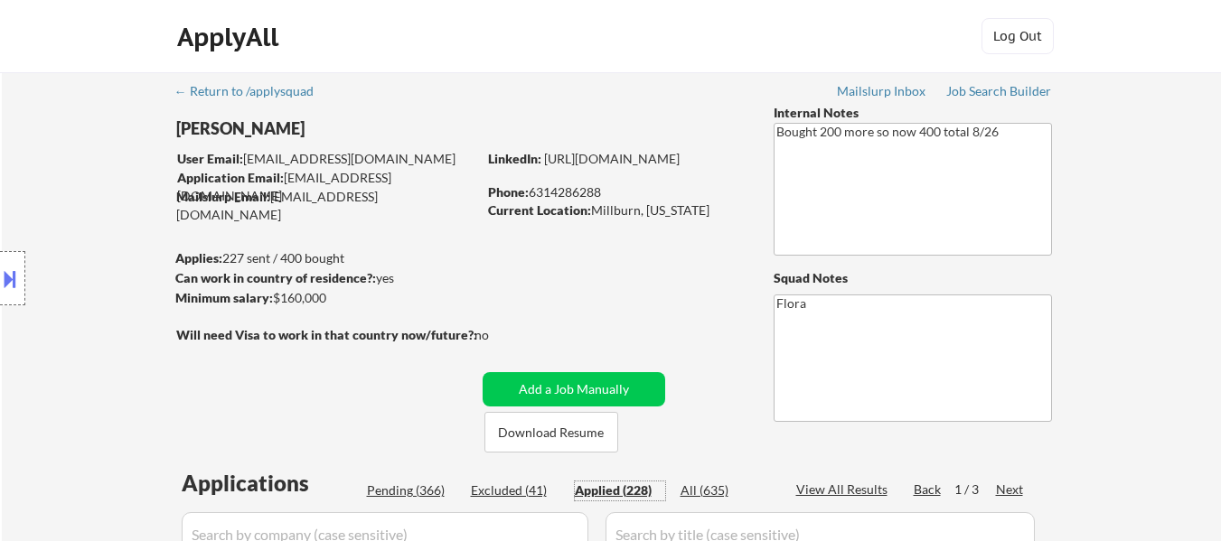
select select ""applied""
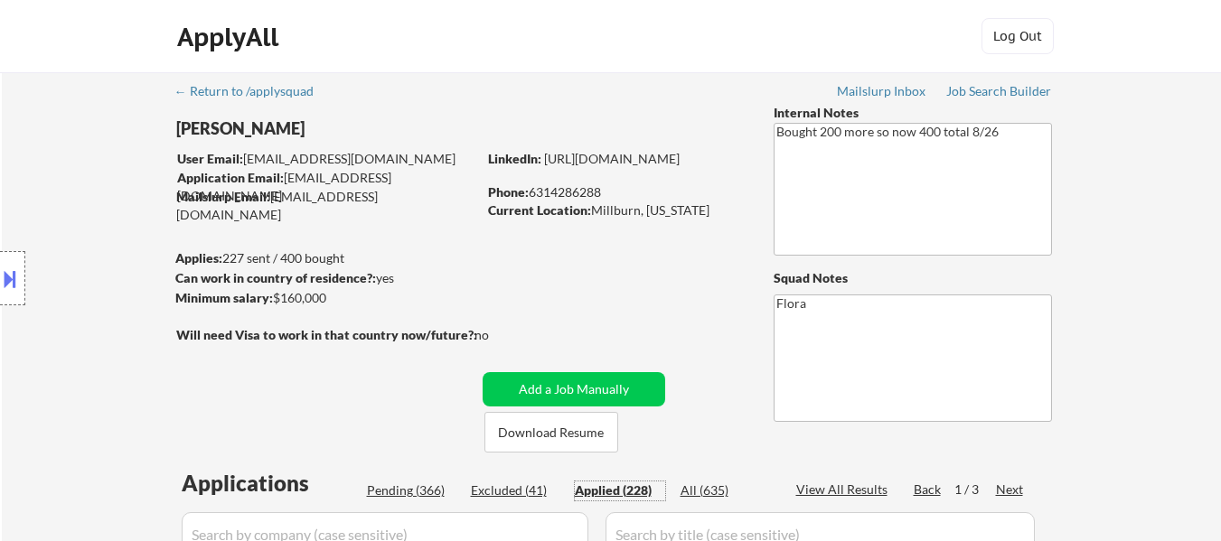
select select ""applied""
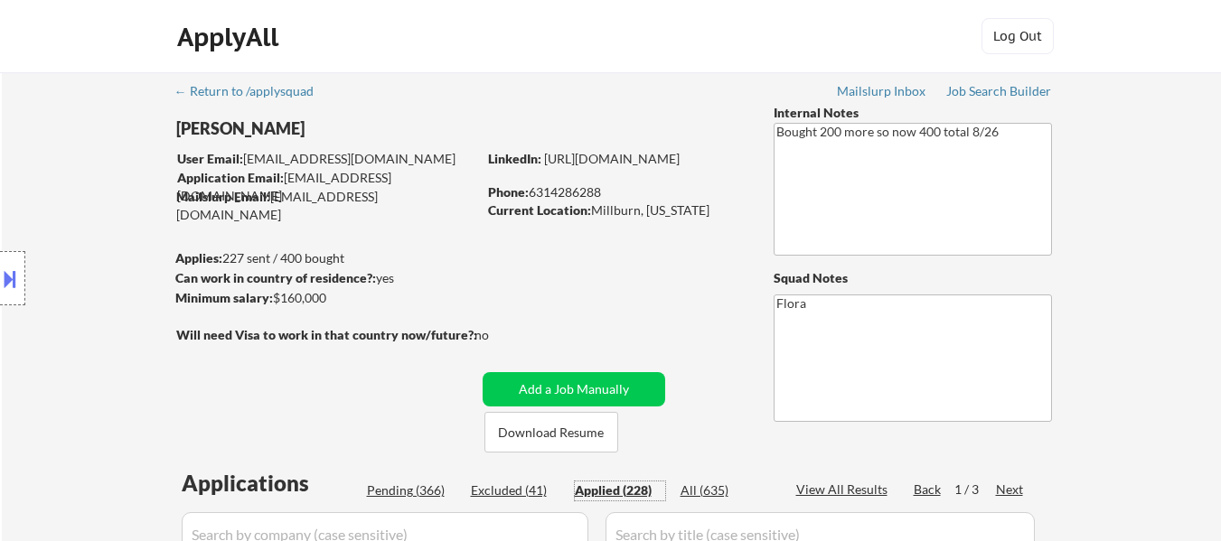
select select ""applied""
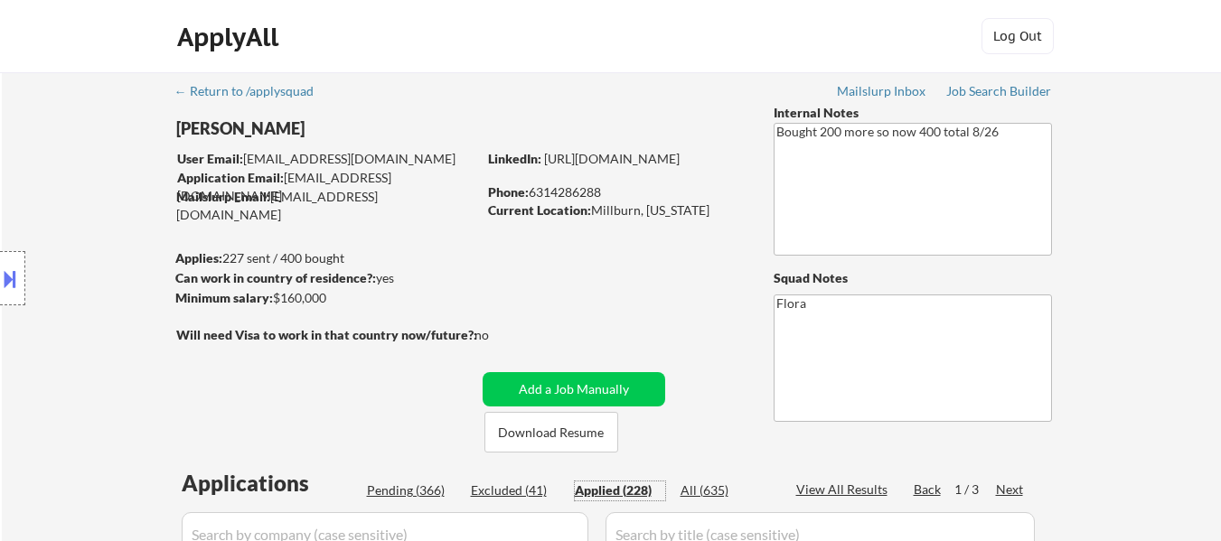
select select ""applied""
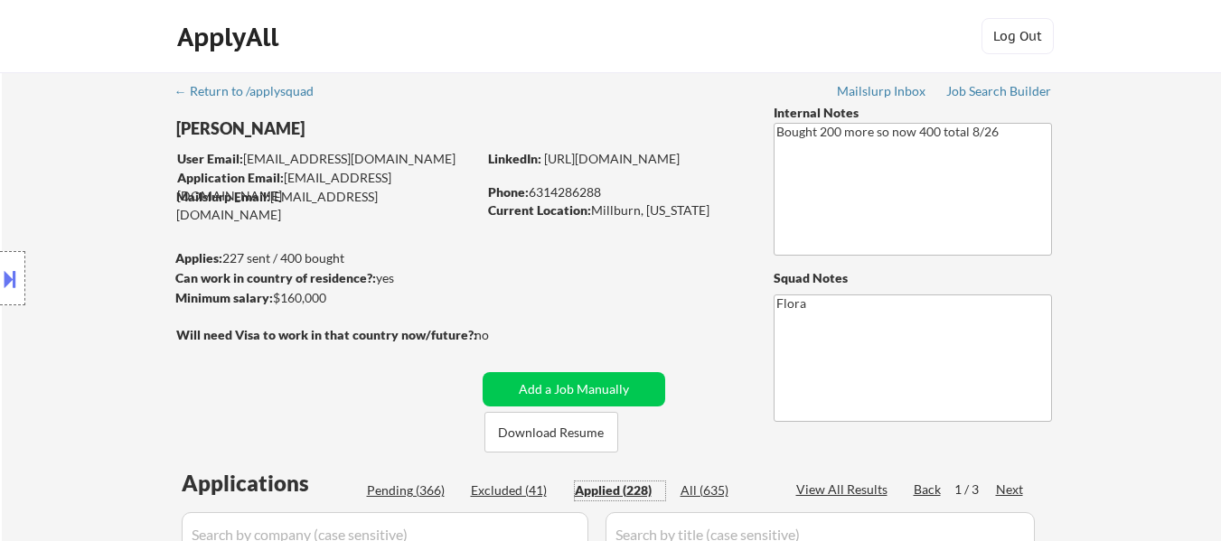
select select ""applied""
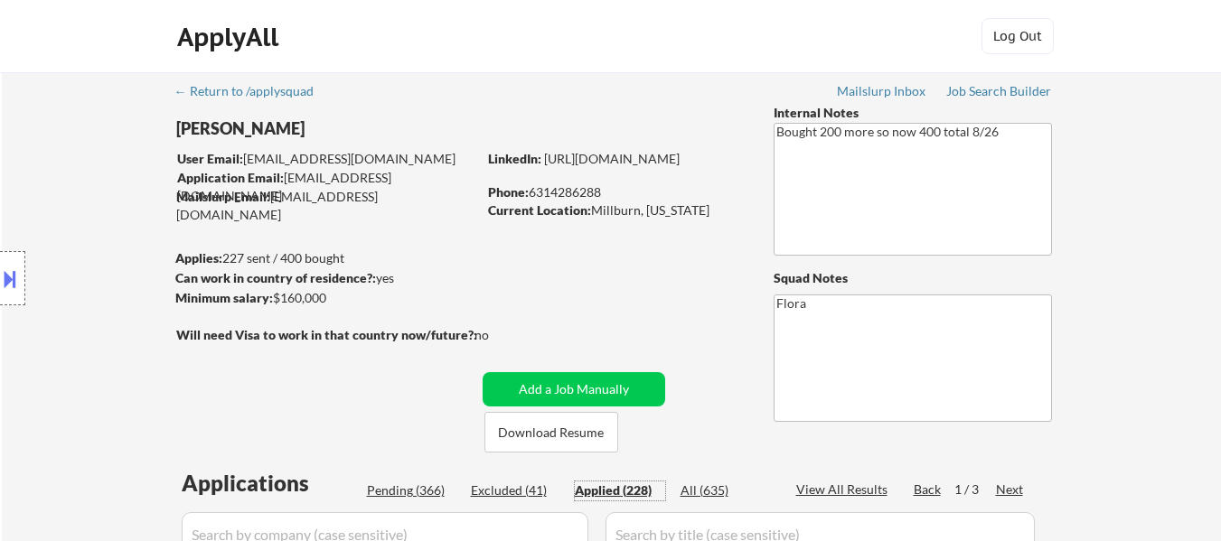
select select ""applied""
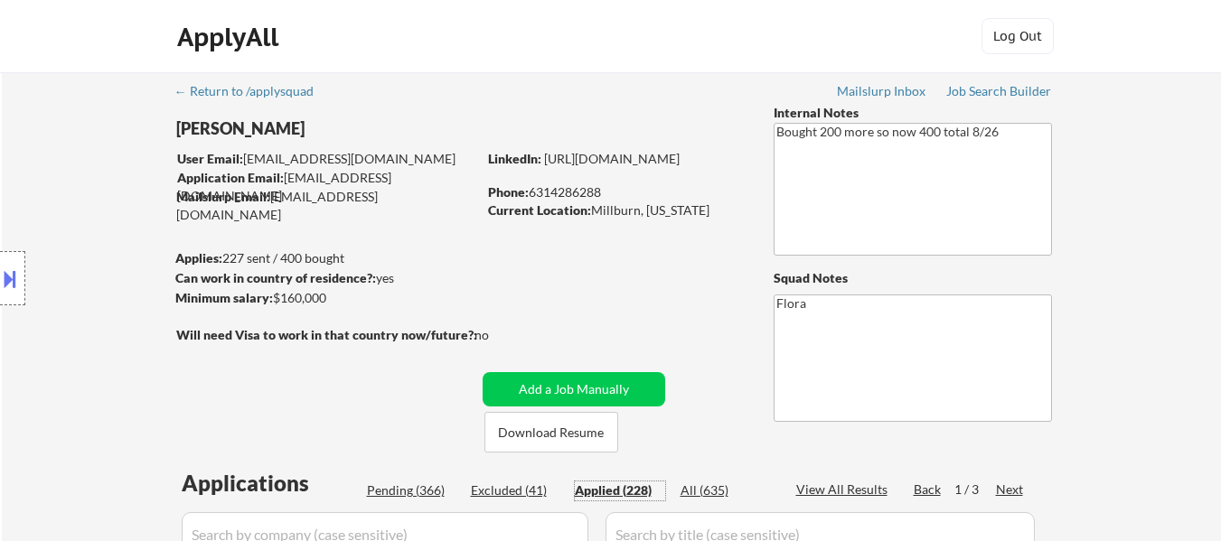
select select ""applied""
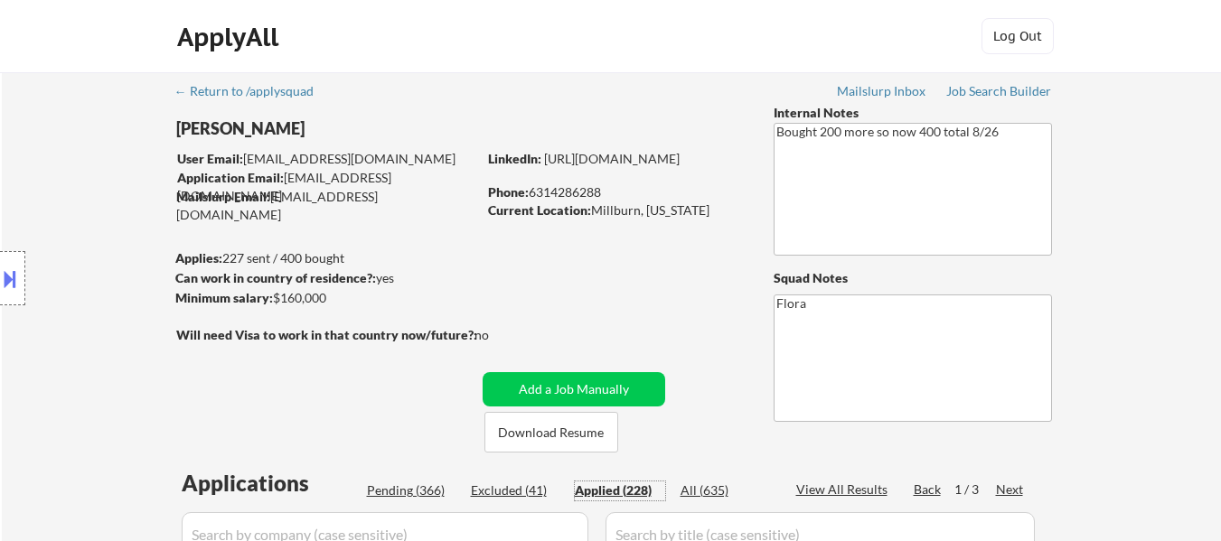
select select ""applied""
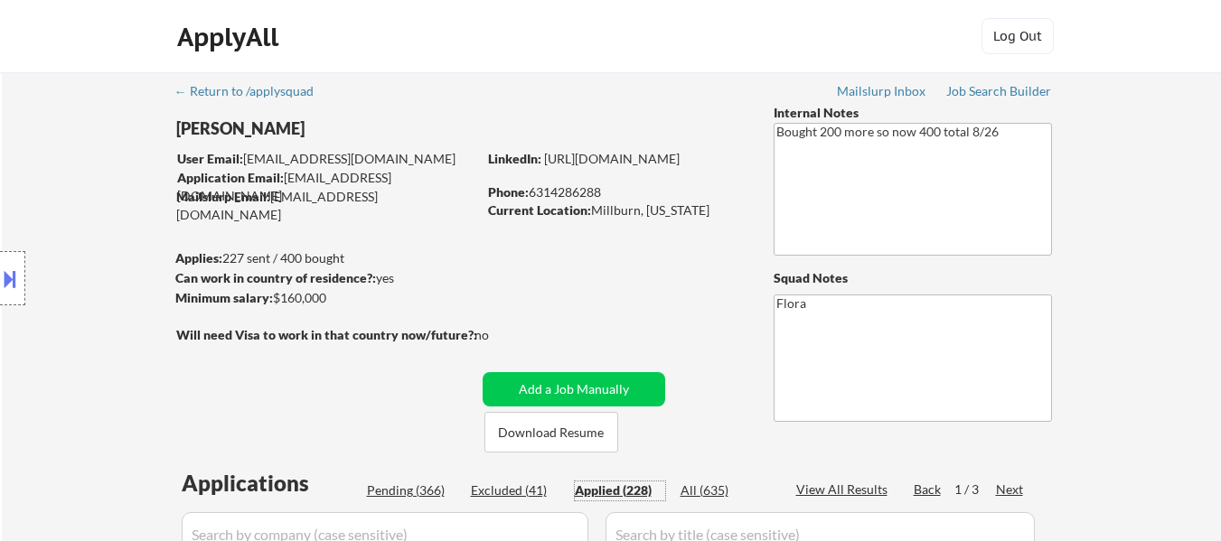
select select ""applied""
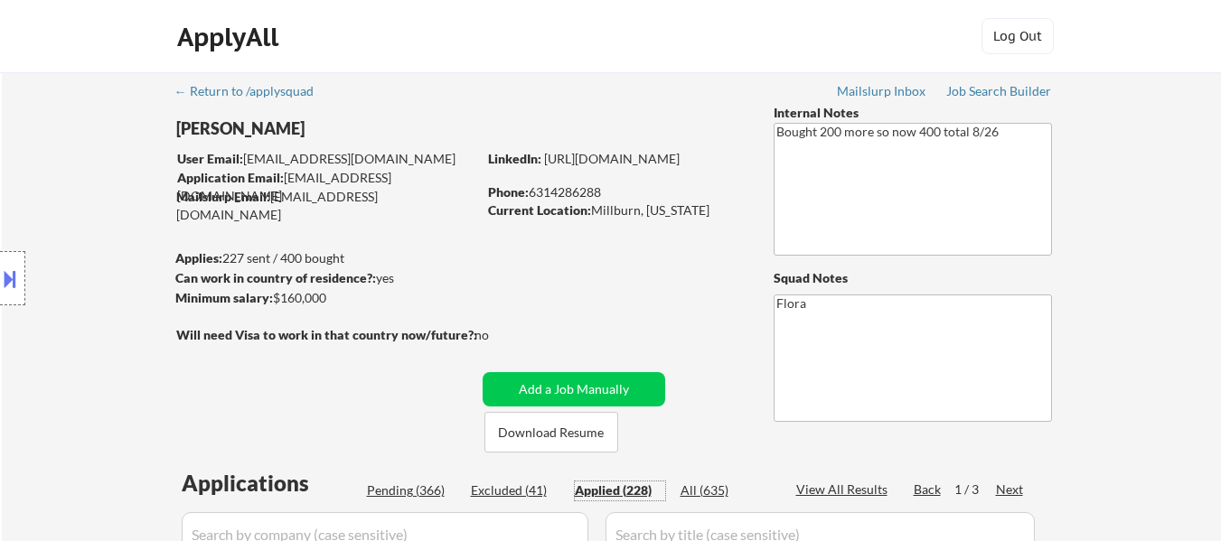
select select ""applied""
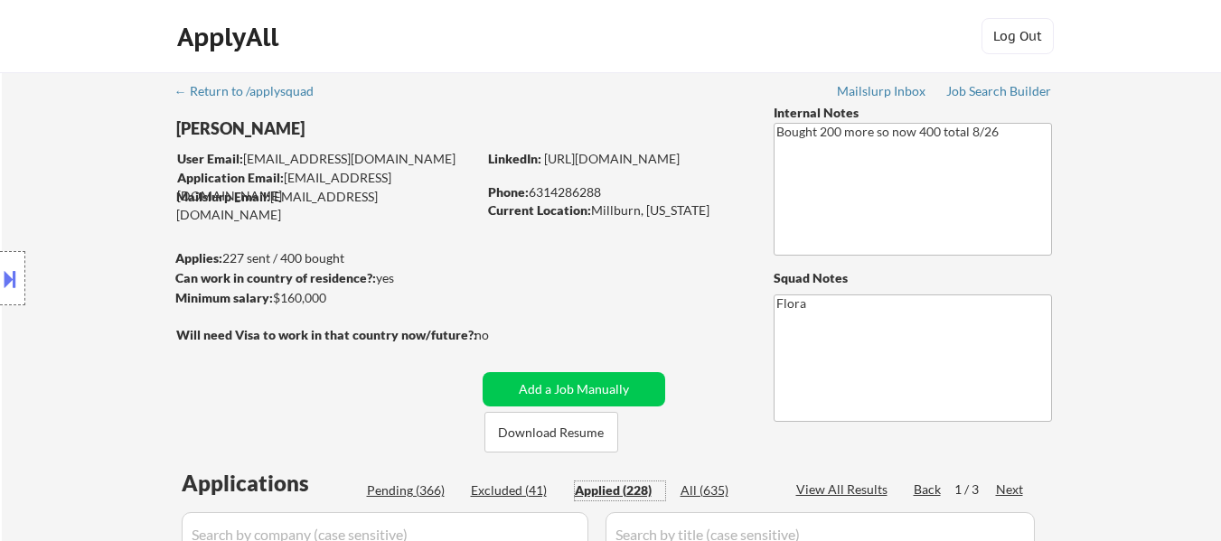
select select ""applied""
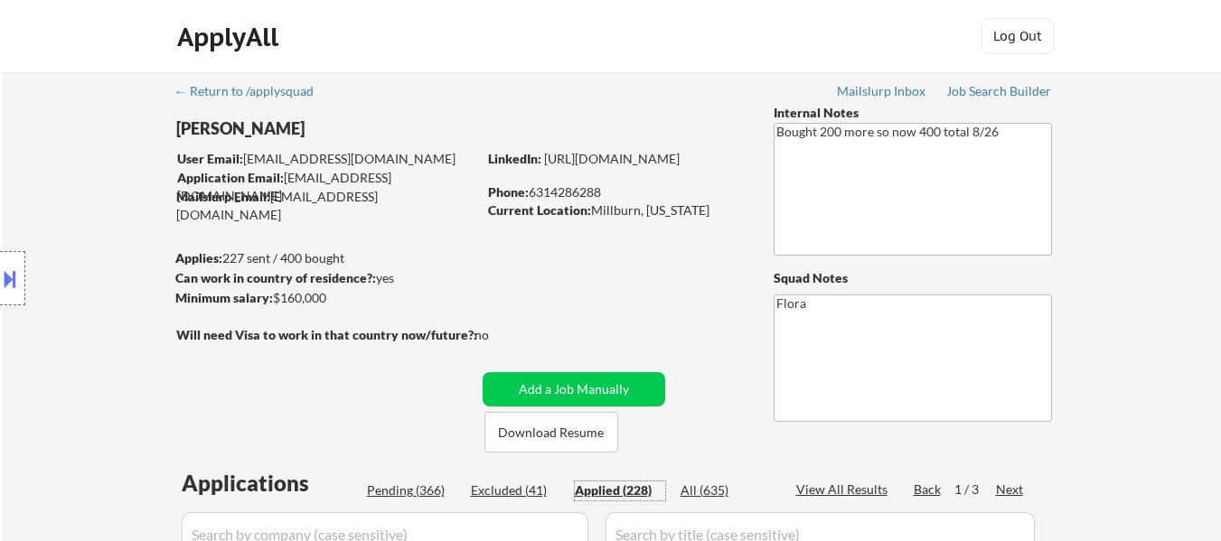
select select ""applied""
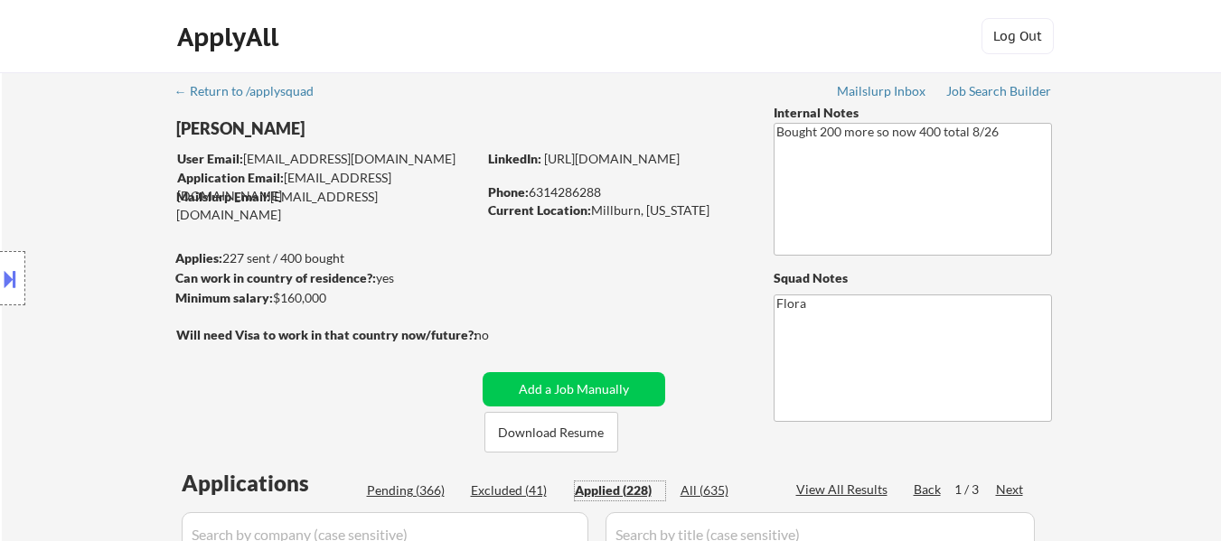
select select ""applied""
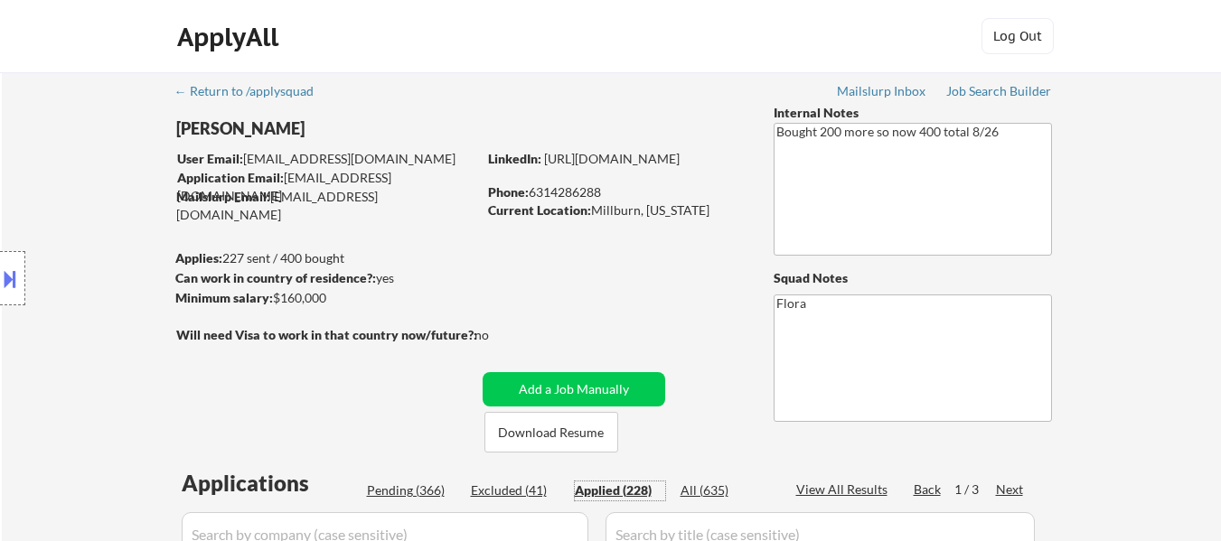
select select ""applied""
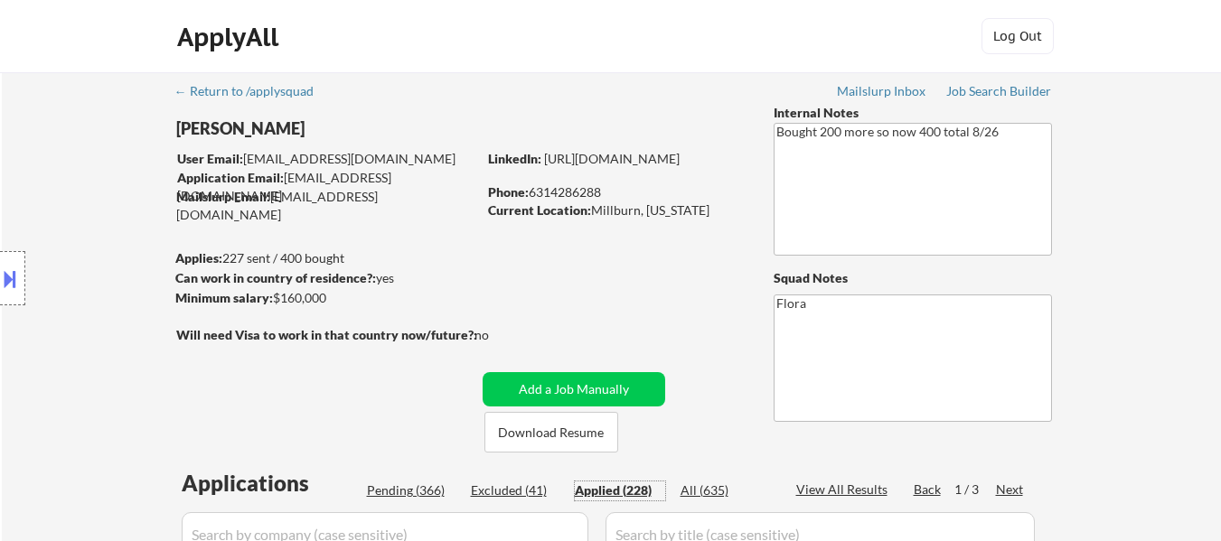
select select ""applied""
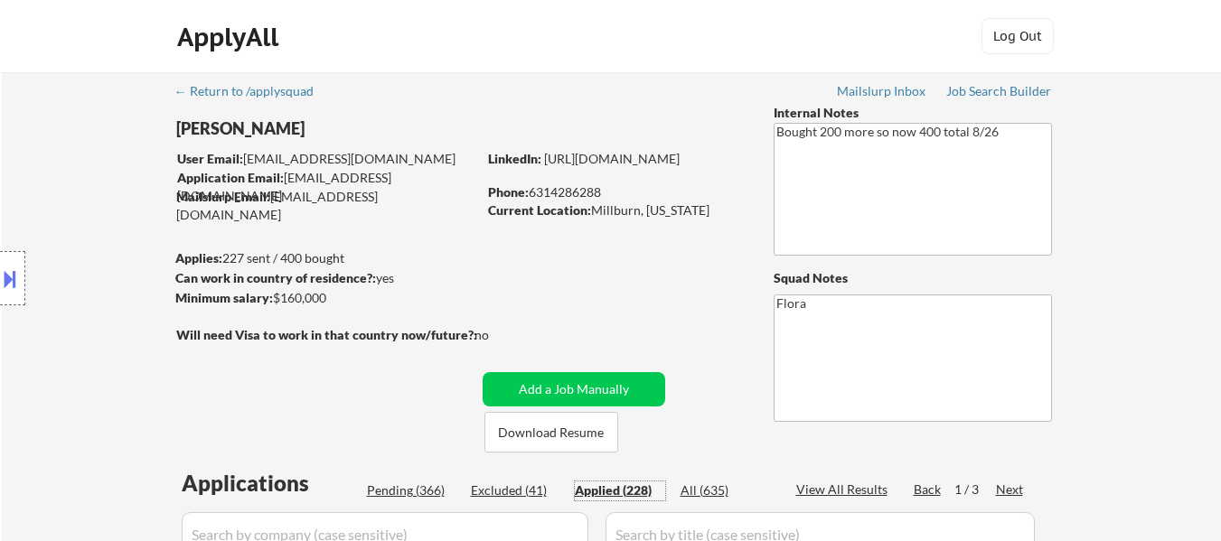
select select ""applied""
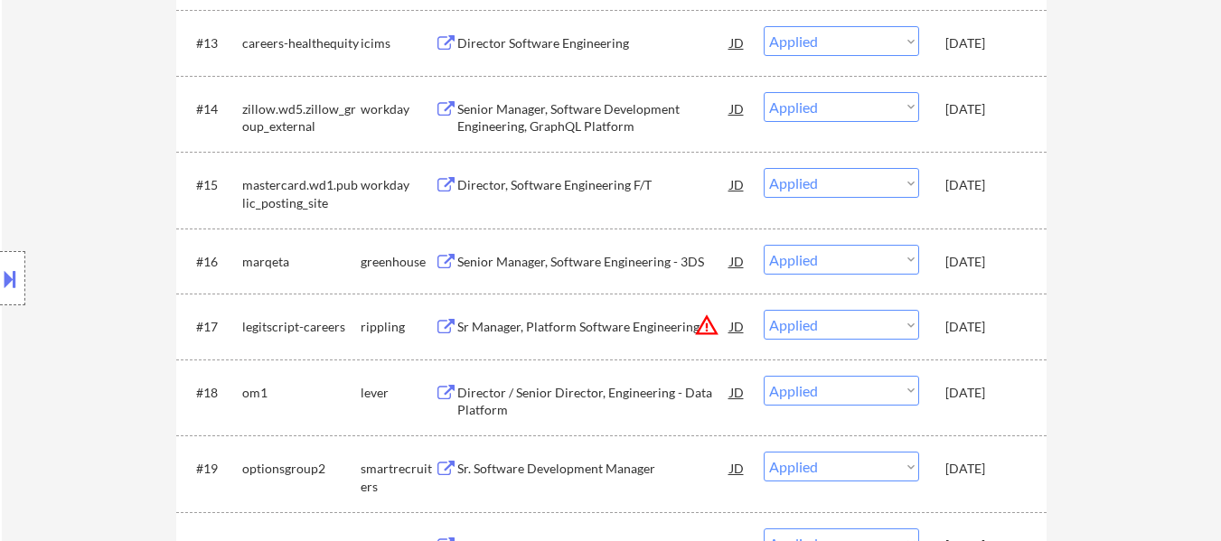
scroll to position [1446, 0]
